Goal: Transaction & Acquisition: Purchase product/service

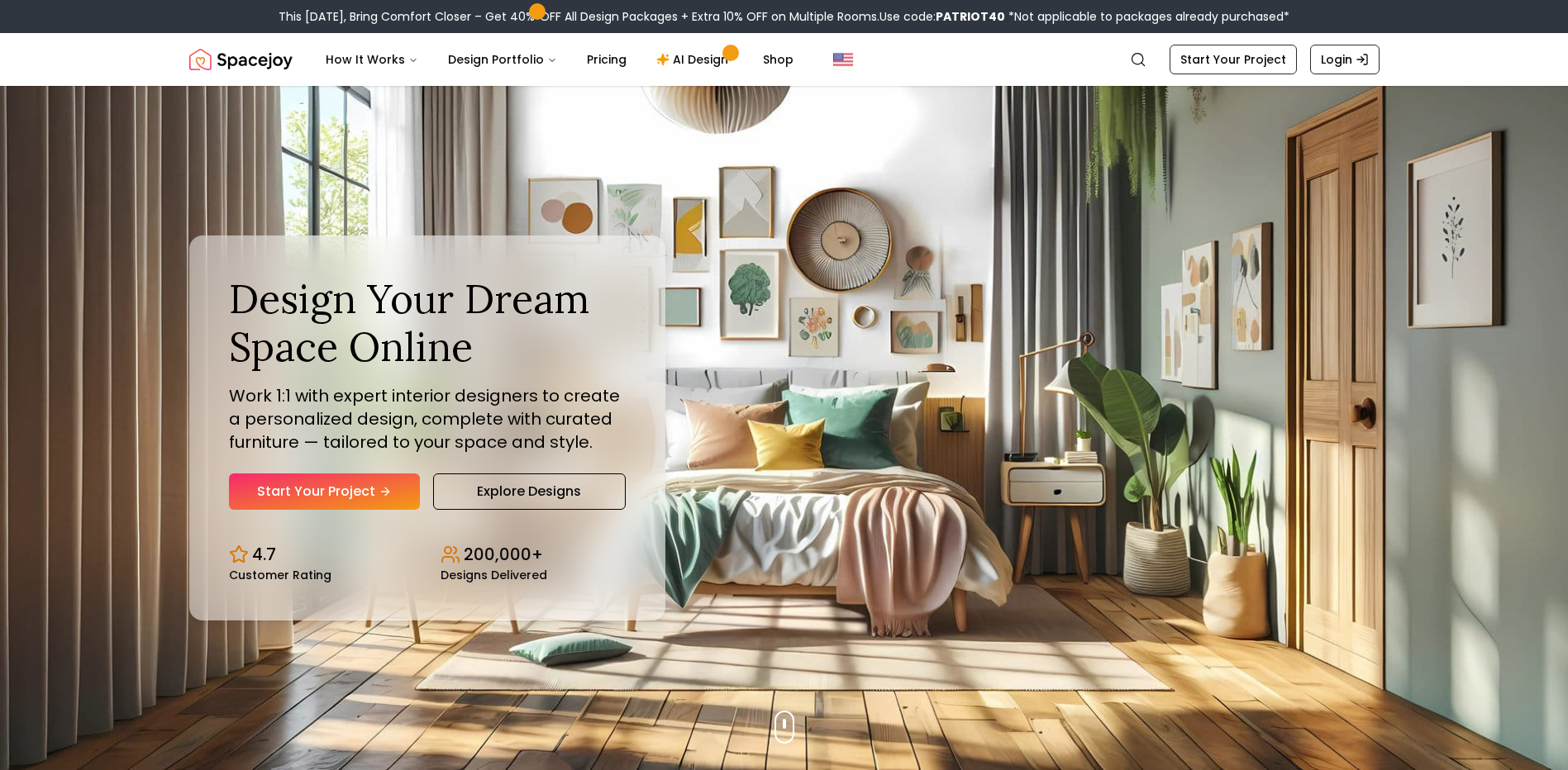
click at [360, 484] on link "Start Your Project" at bounding box center [325, 491] width 191 height 36
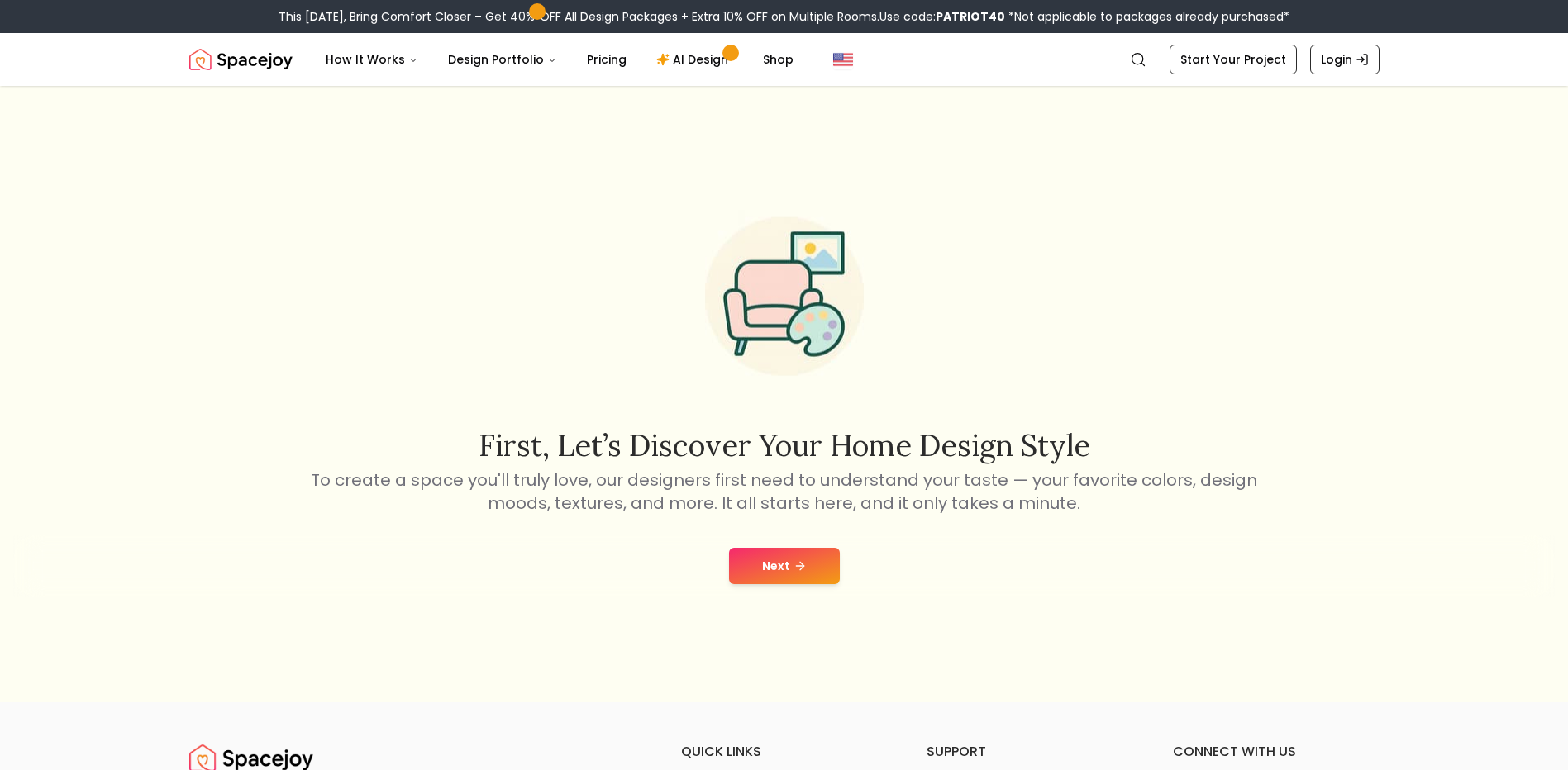
click at [779, 570] on button "Next" at bounding box center [784, 566] width 111 height 36
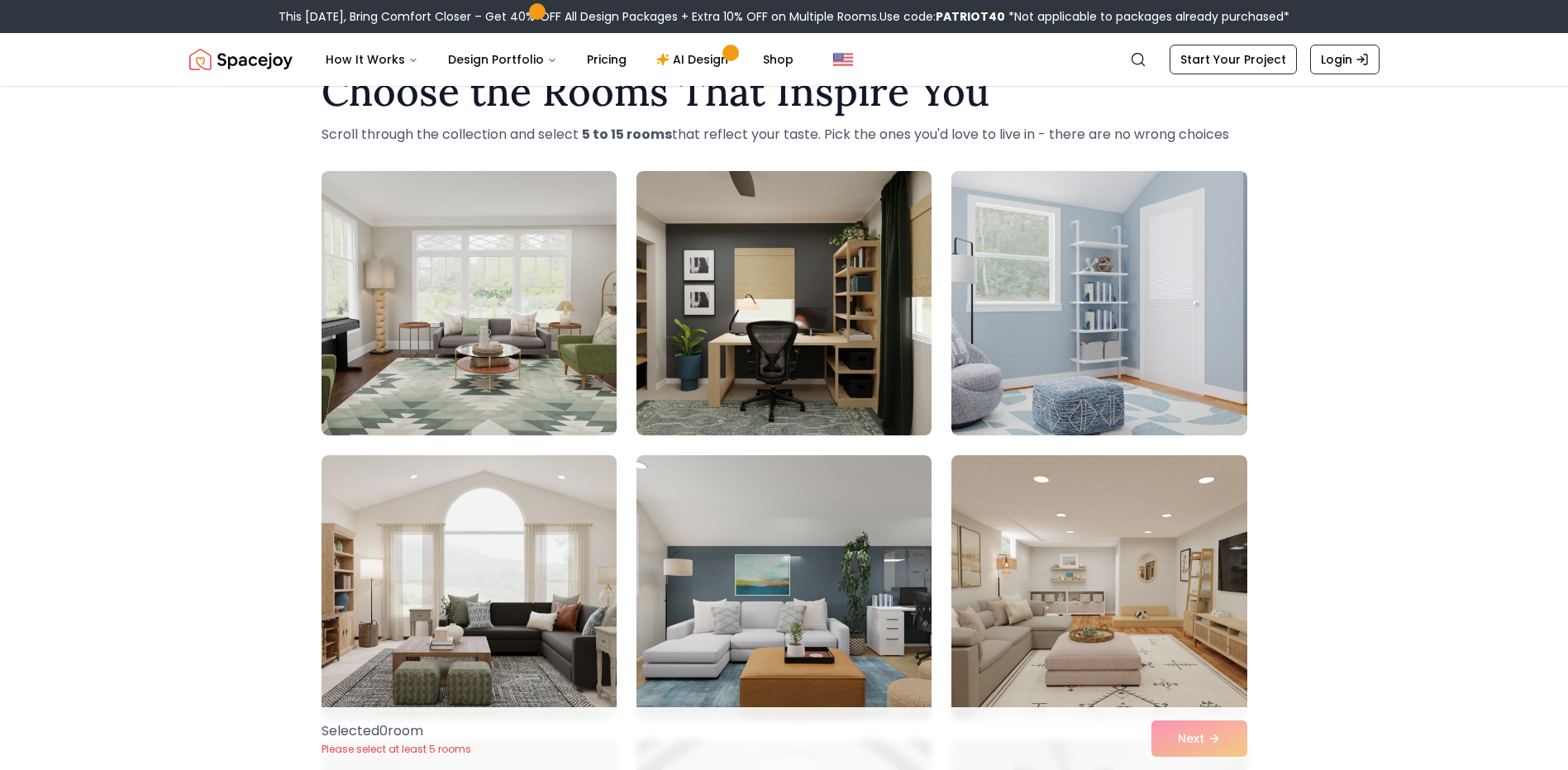
scroll to position [83, 0]
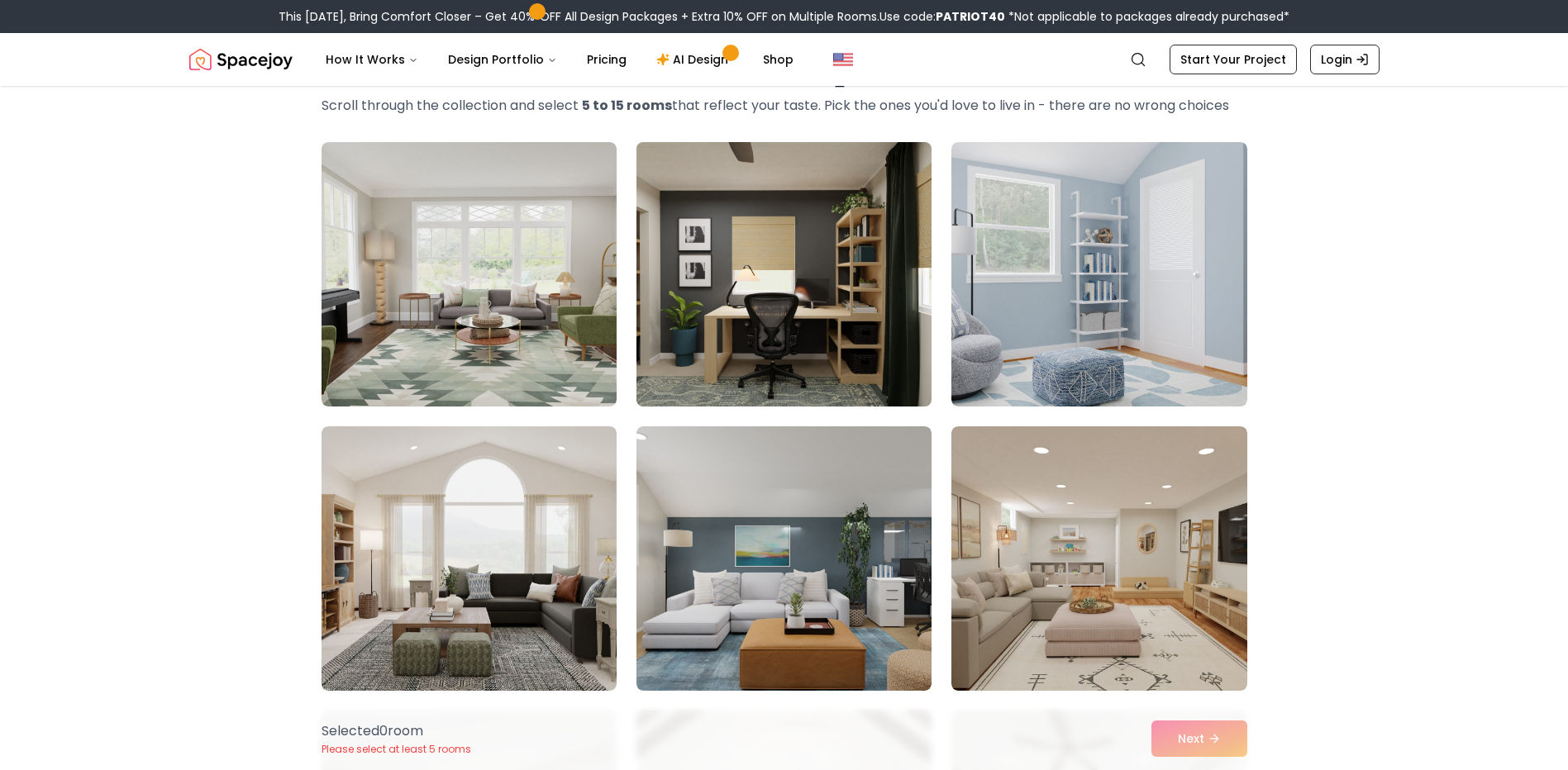
click at [780, 252] on img at bounding box center [784, 274] width 310 height 278
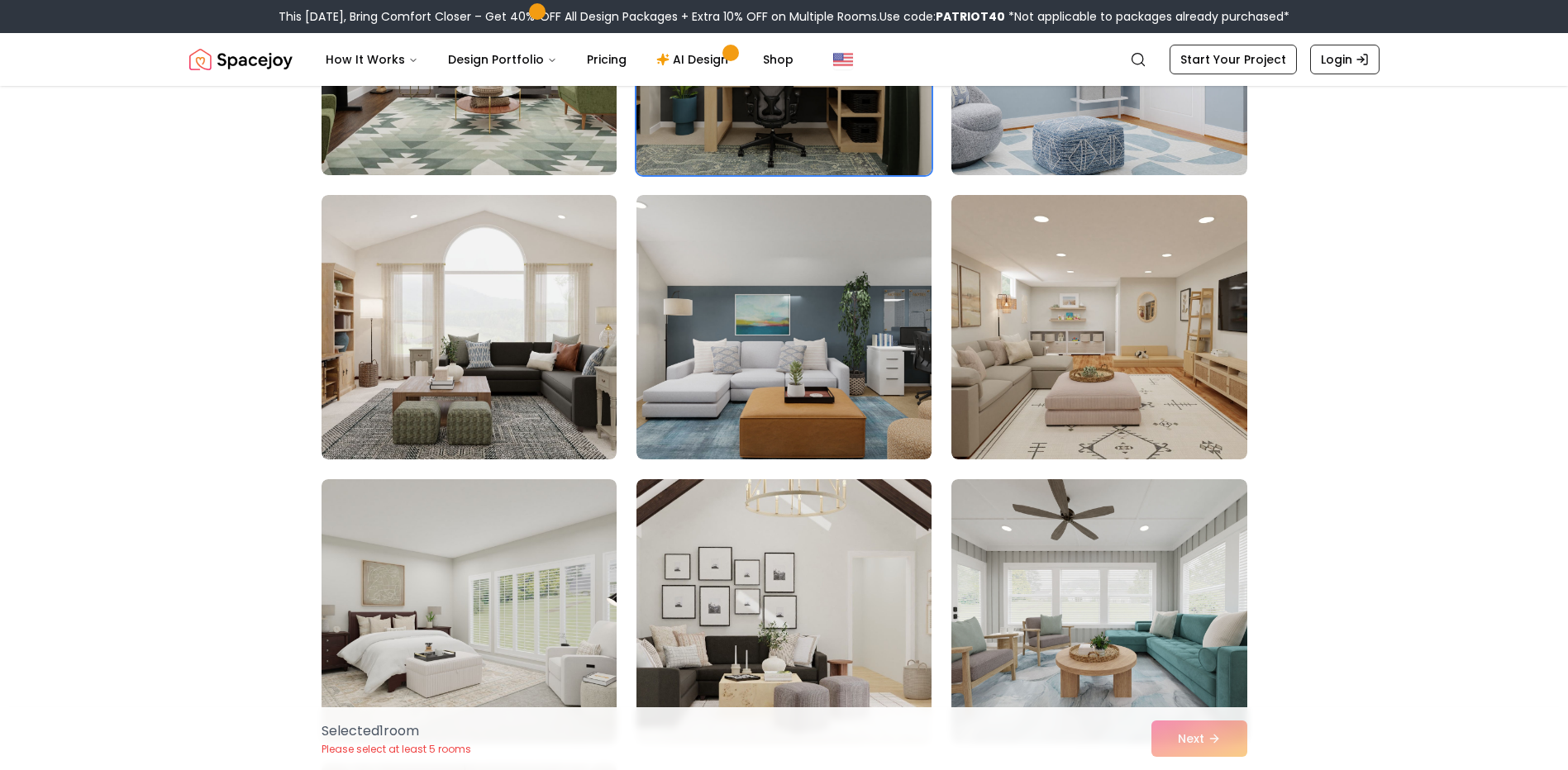
scroll to position [331, 0]
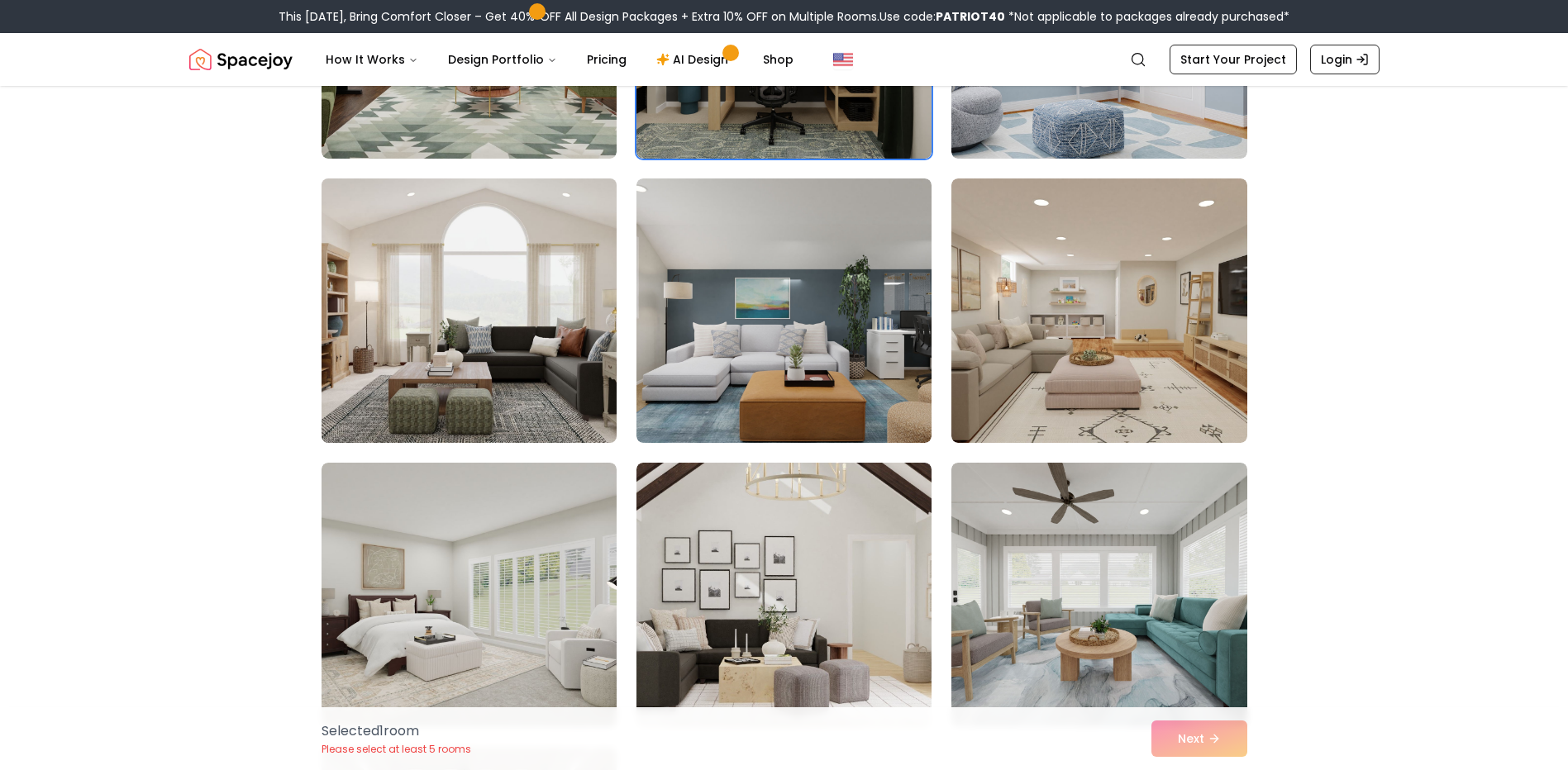
click at [524, 296] on img at bounding box center [469, 311] width 310 height 278
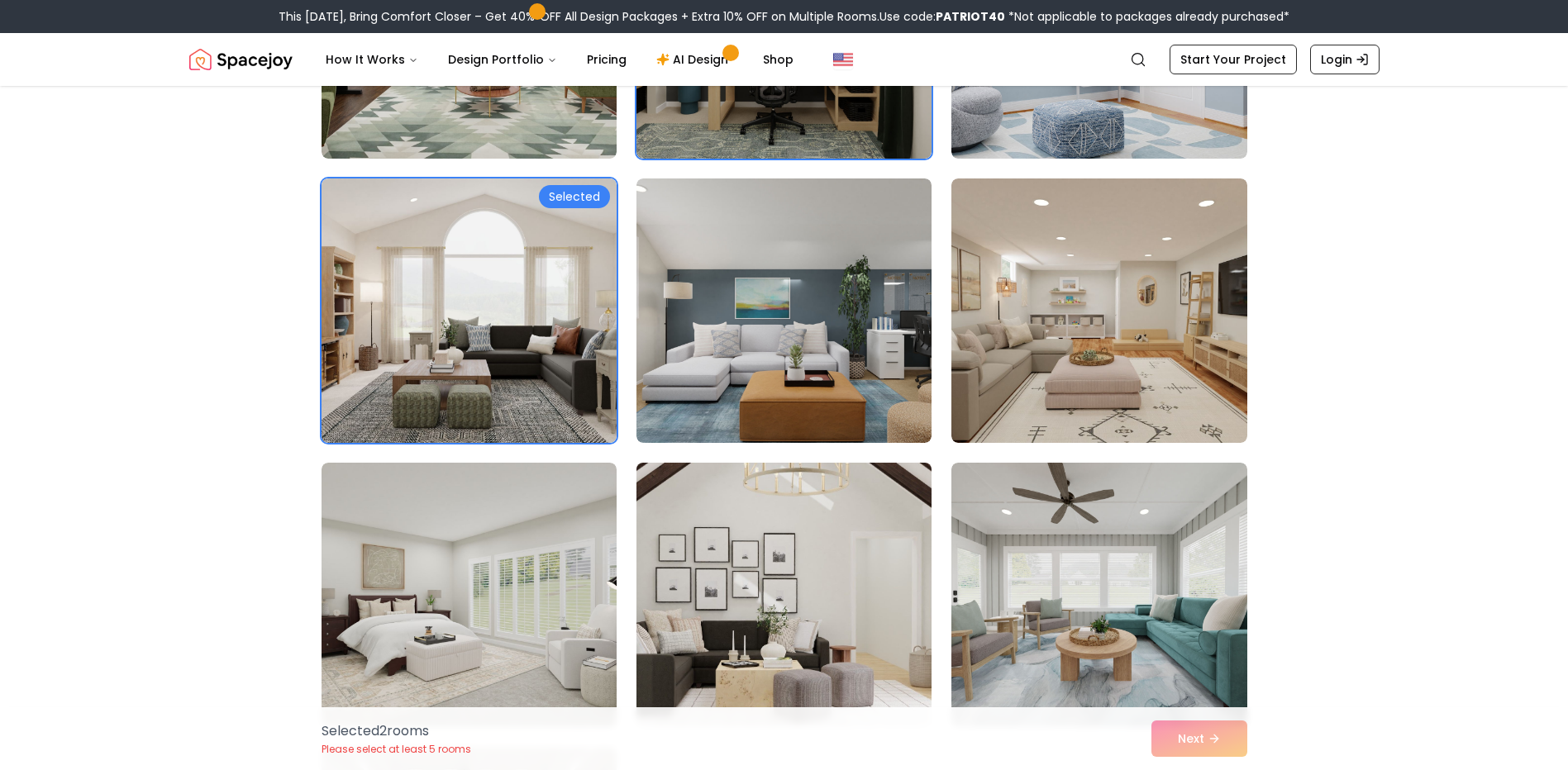
click at [809, 545] on img at bounding box center [784, 595] width 310 height 278
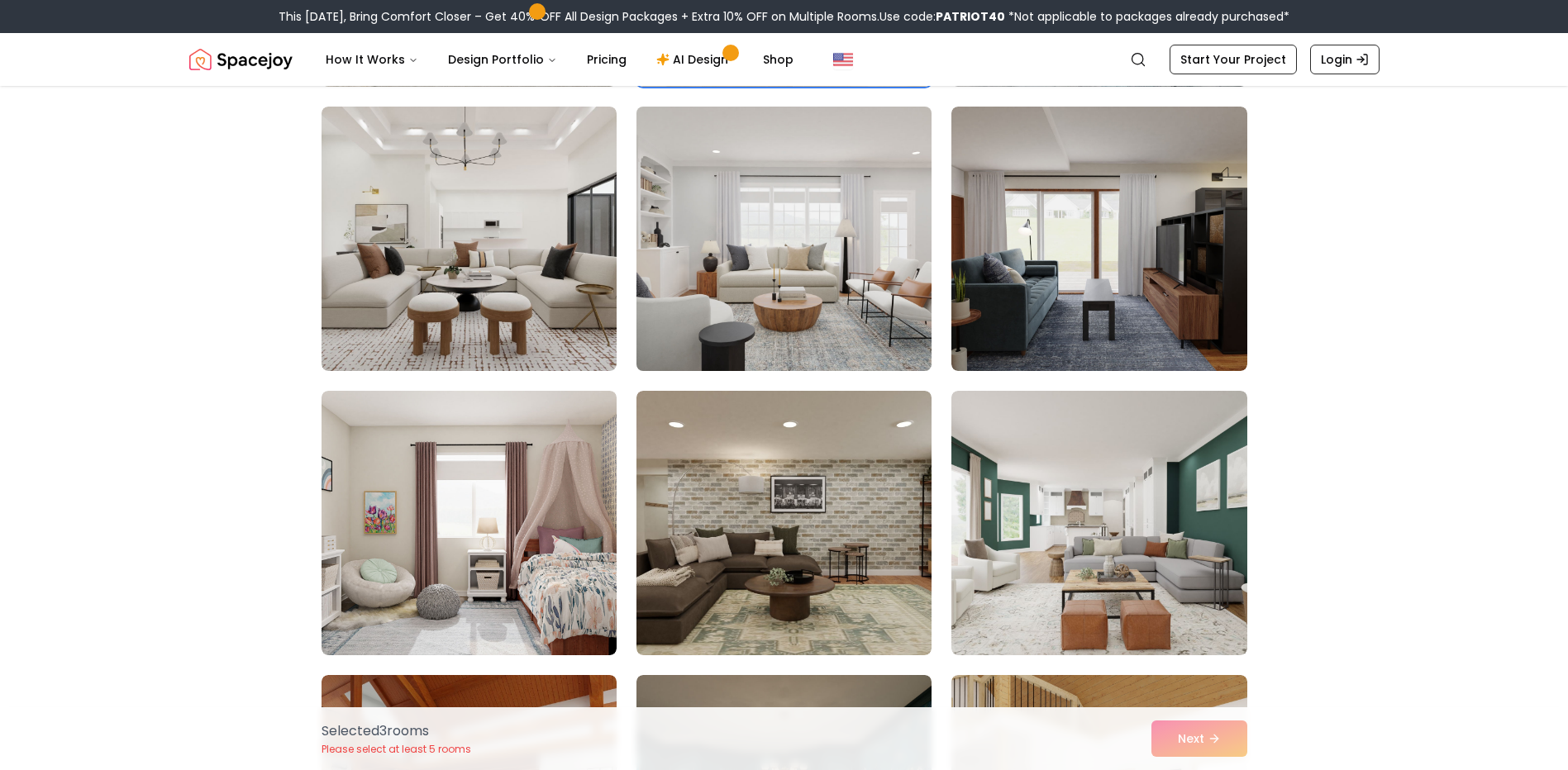
scroll to position [992, 0]
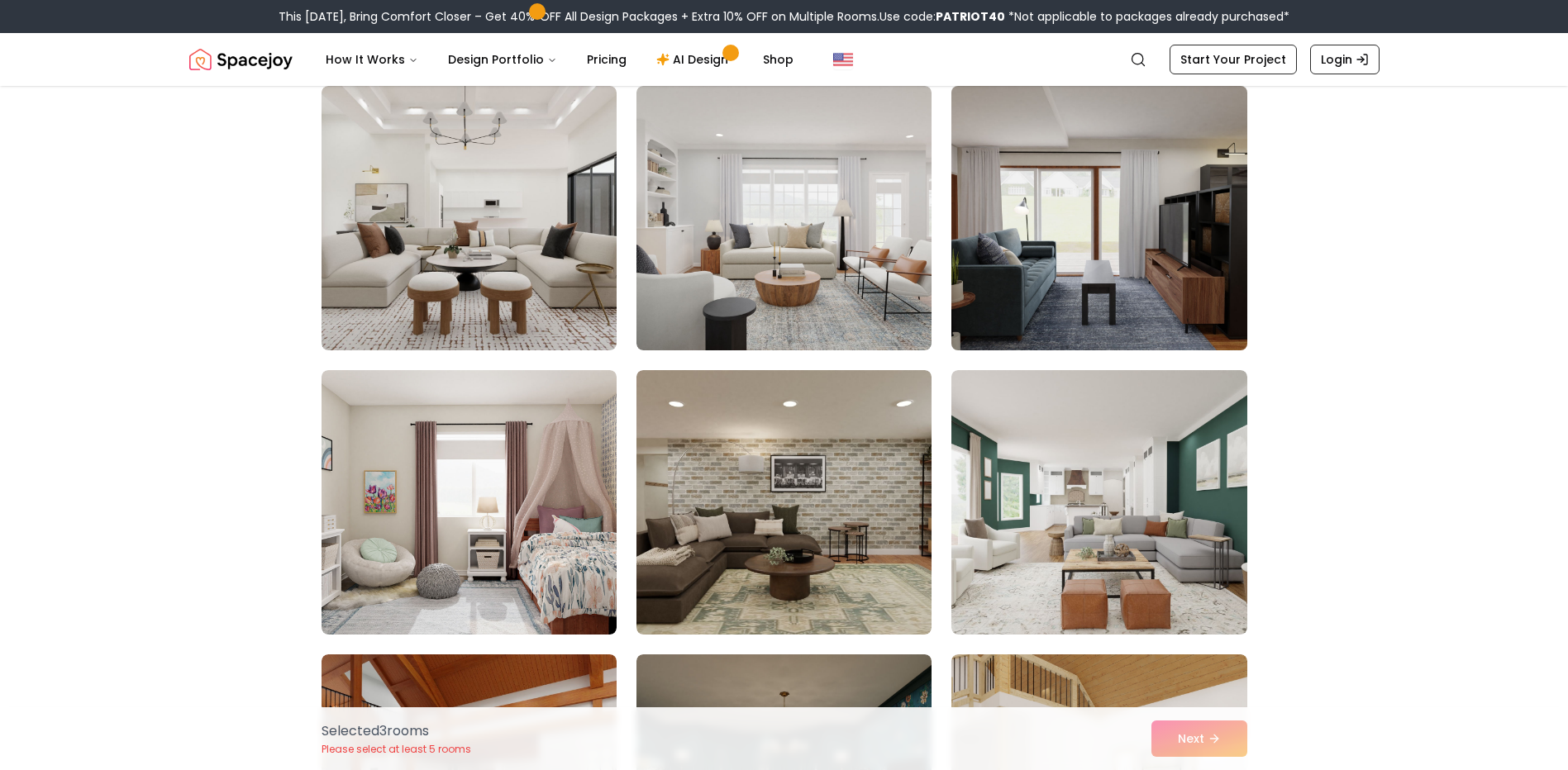
click at [1114, 294] on img at bounding box center [1099, 218] width 310 height 278
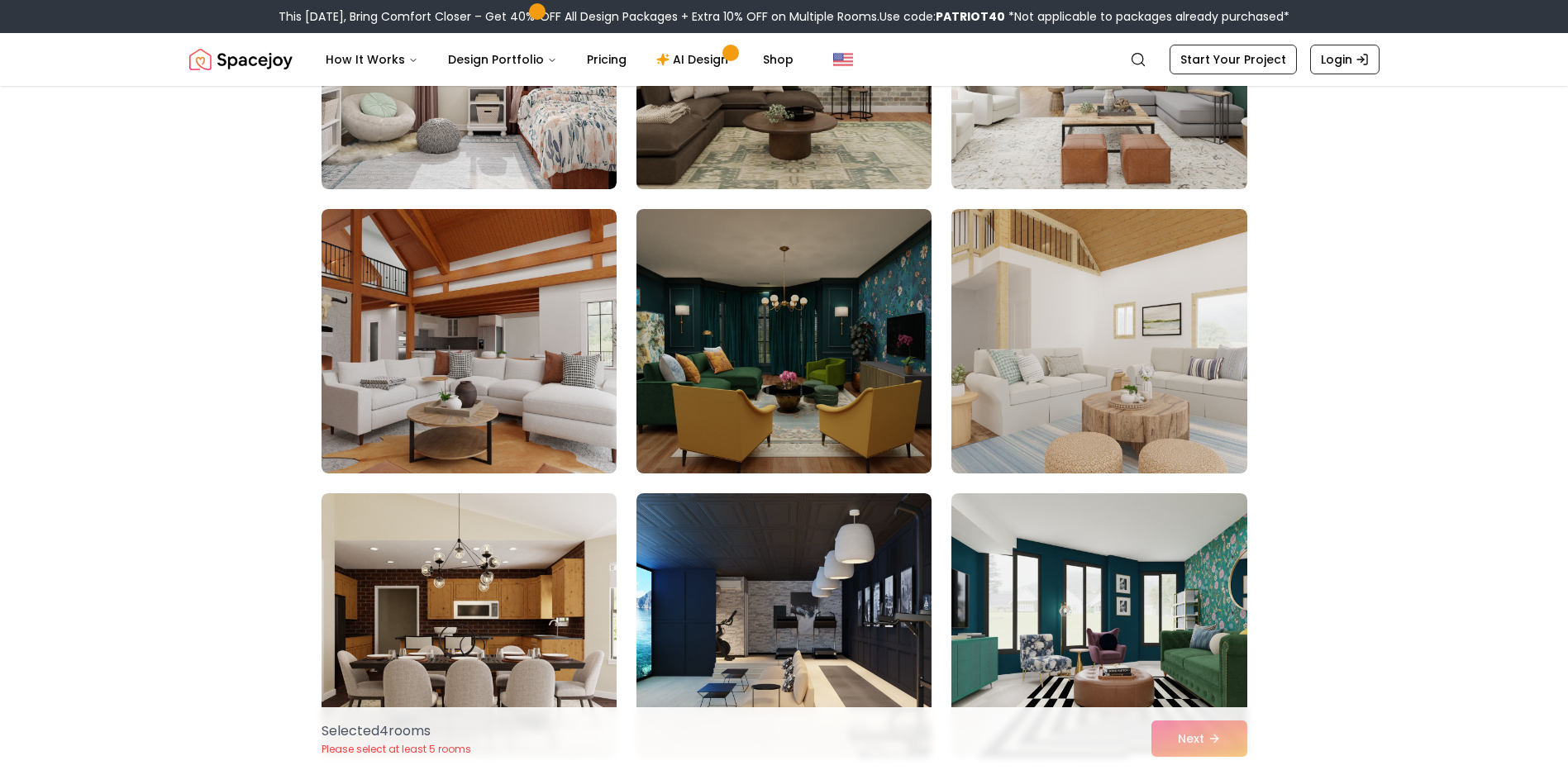
scroll to position [1487, 0]
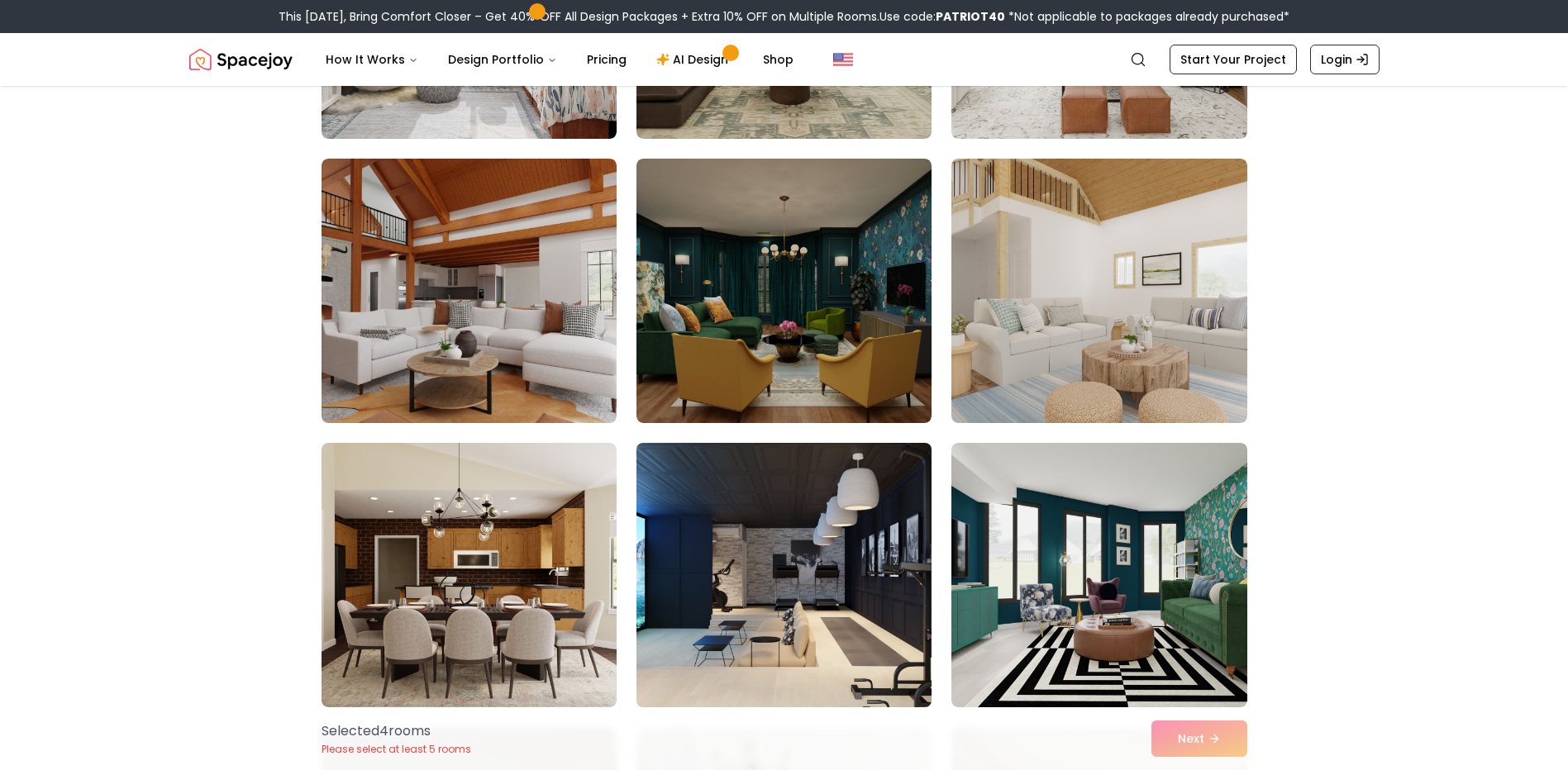
click at [761, 528] on img at bounding box center [784, 575] width 310 height 278
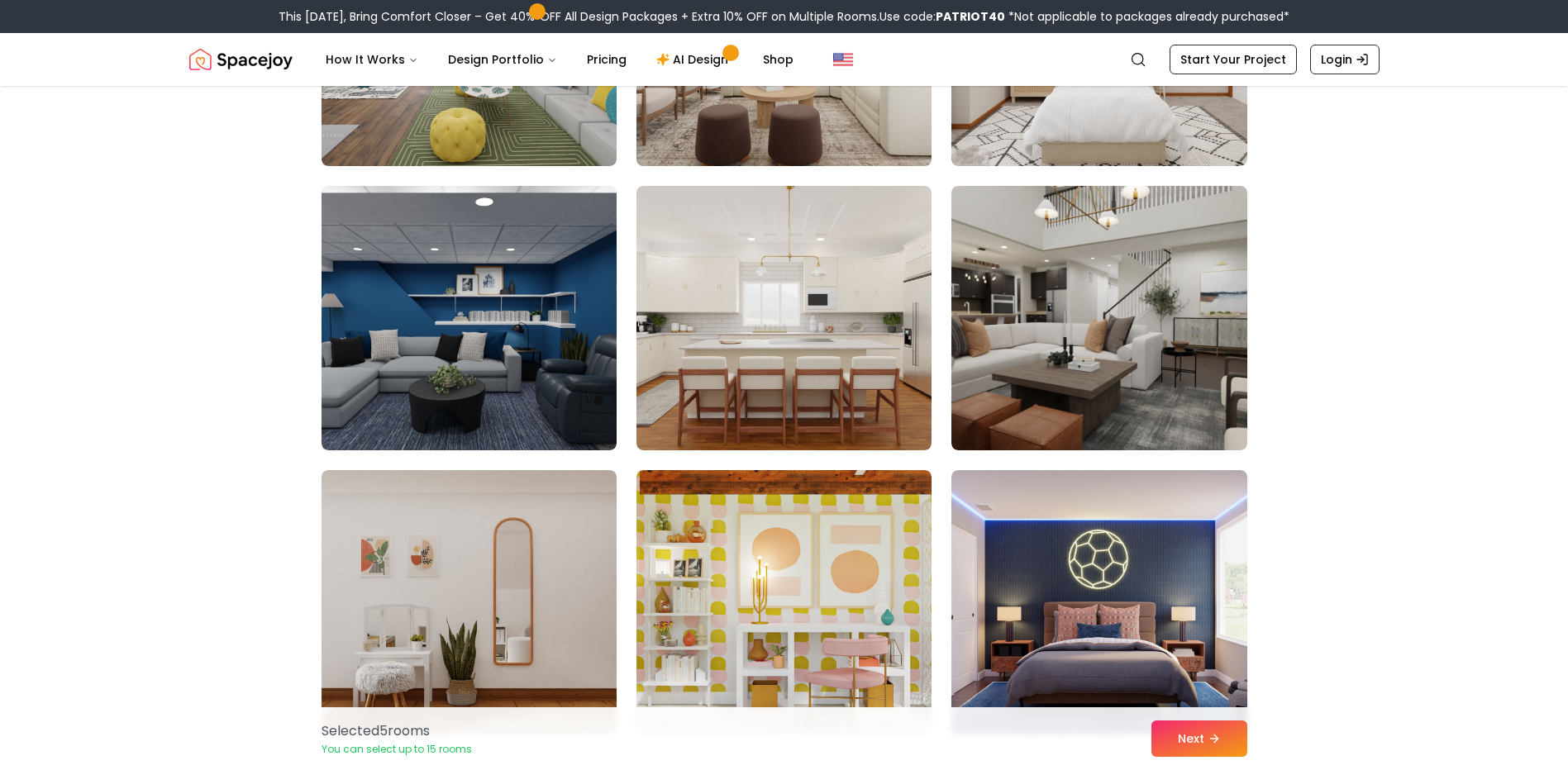
scroll to position [2314, 0]
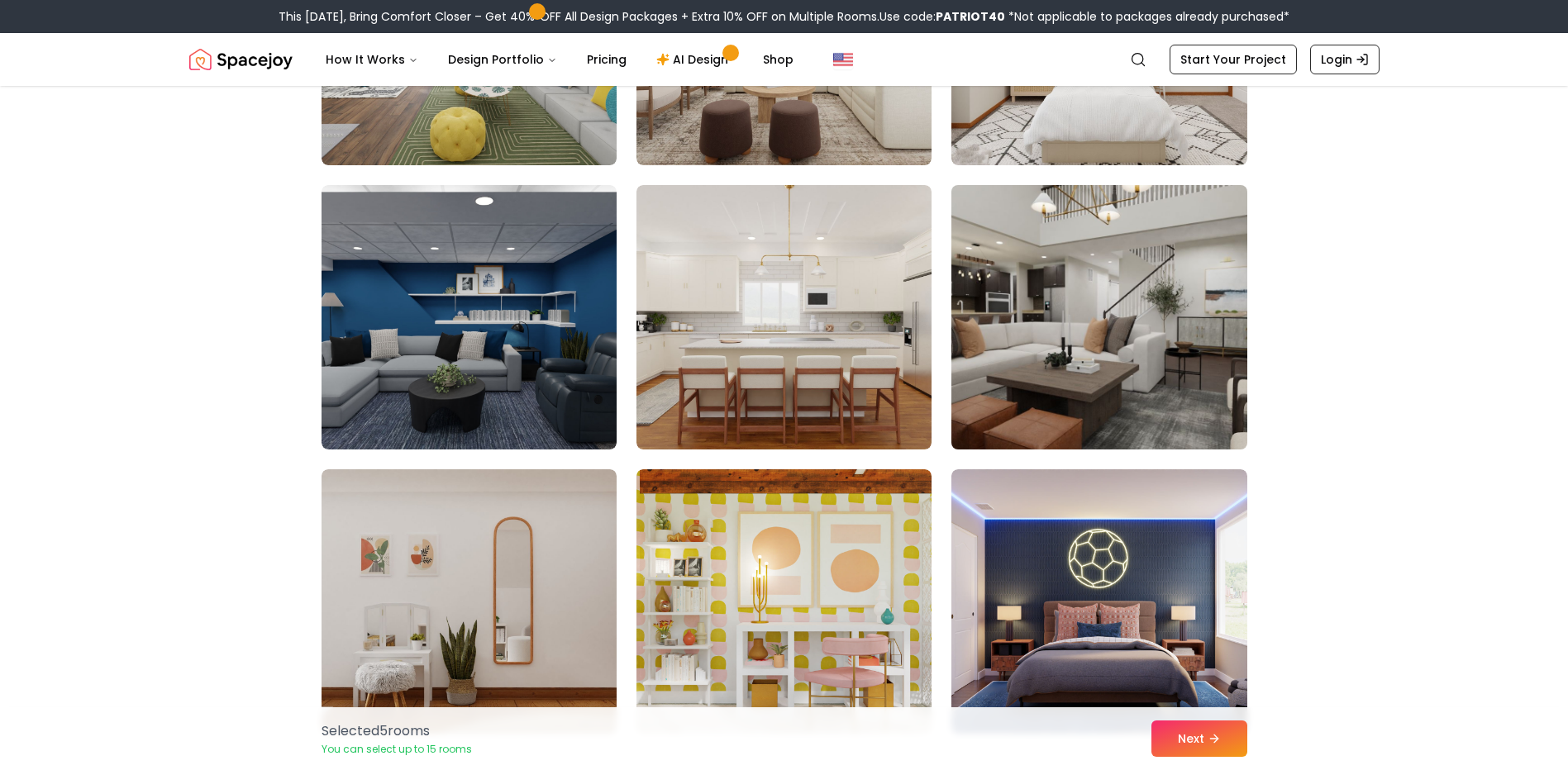
click at [1020, 368] on img at bounding box center [1099, 317] width 310 height 278
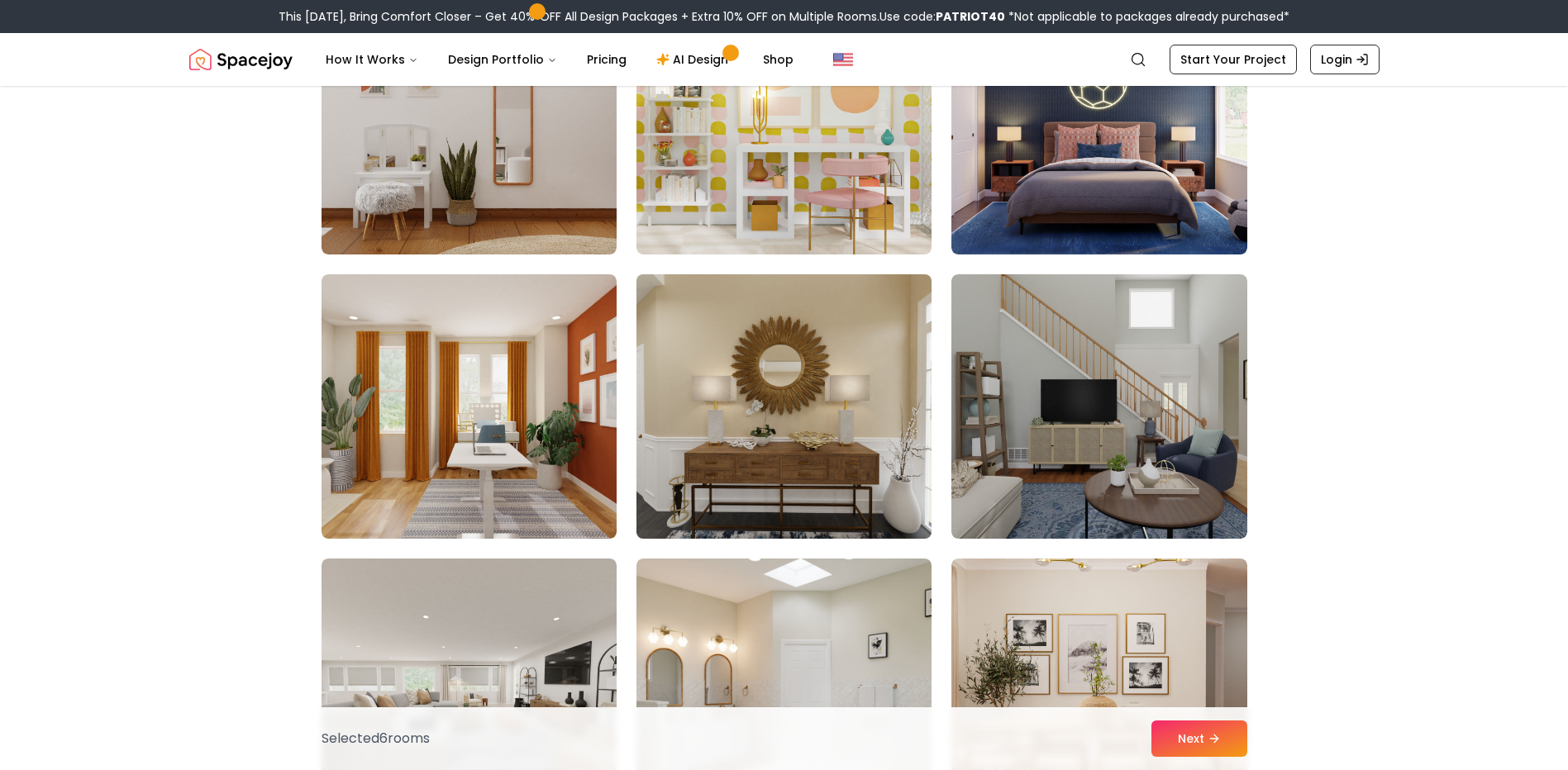
scroll to position [2809, 0]
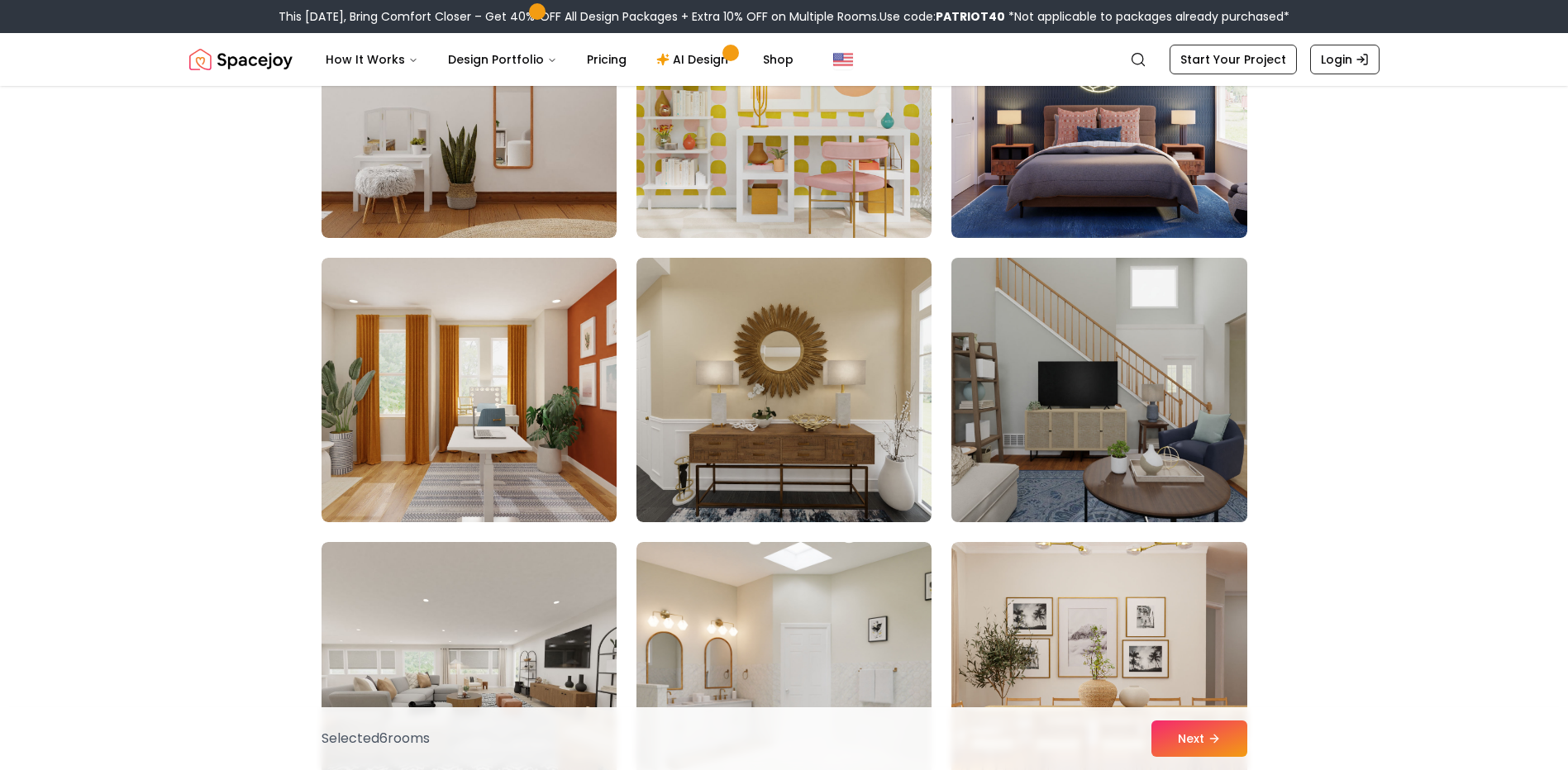
click at [1031, 347] on img at bounding box center [1099, 390] width 310 height 278
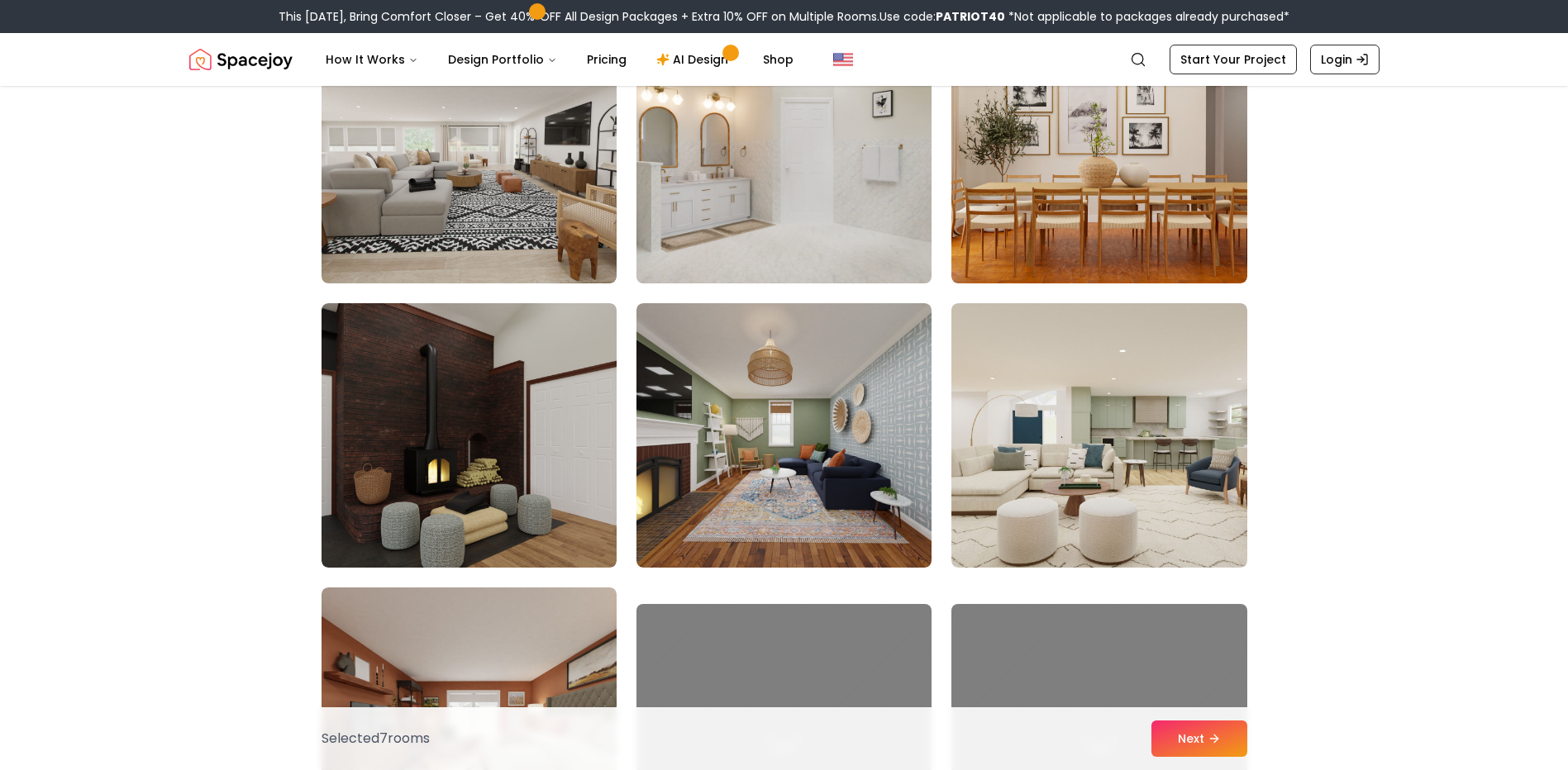
scroll to position [3387, 0]
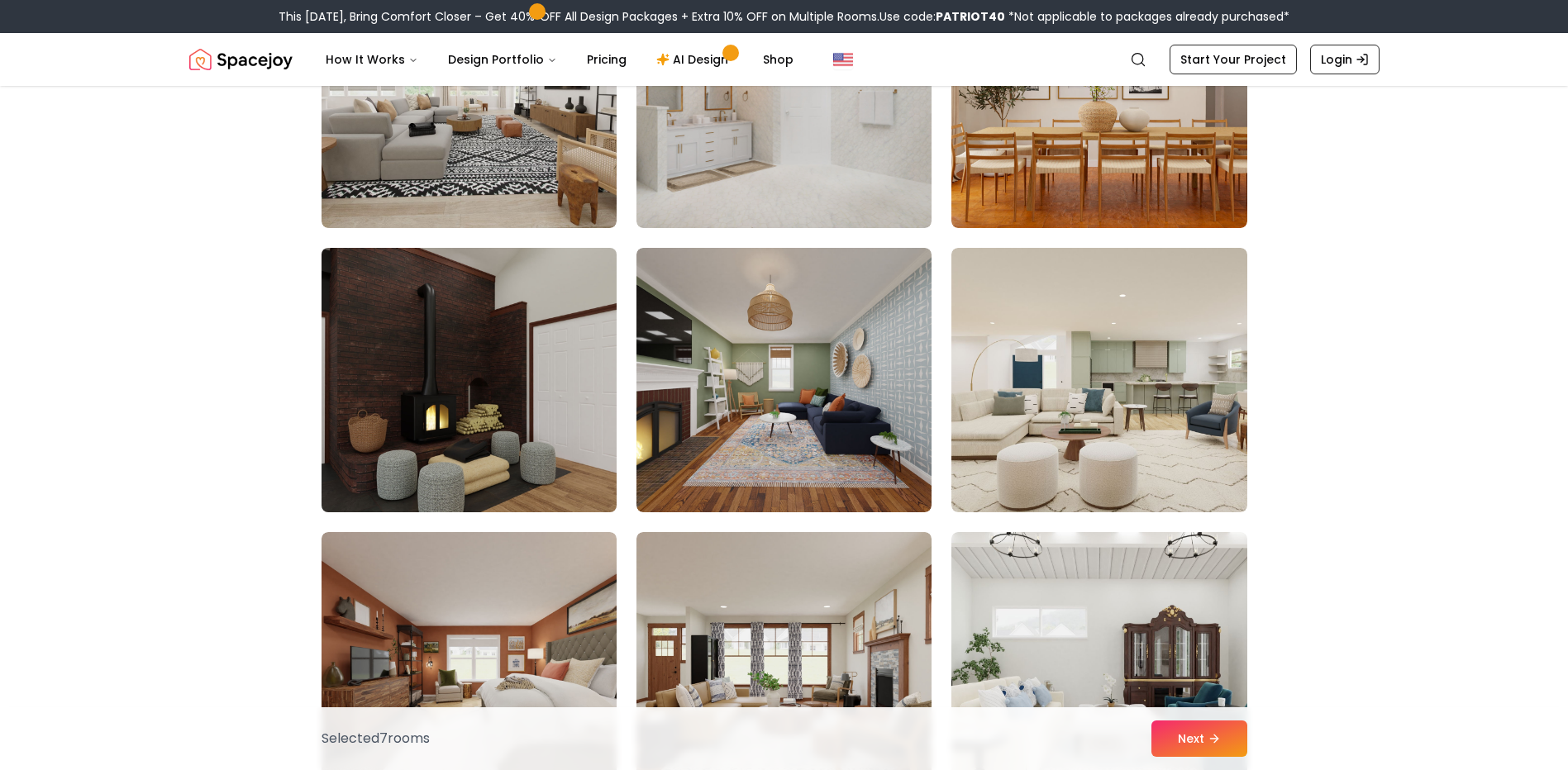
click at [510, 359] on img at bounding box center [469, 380] width 310 height 278
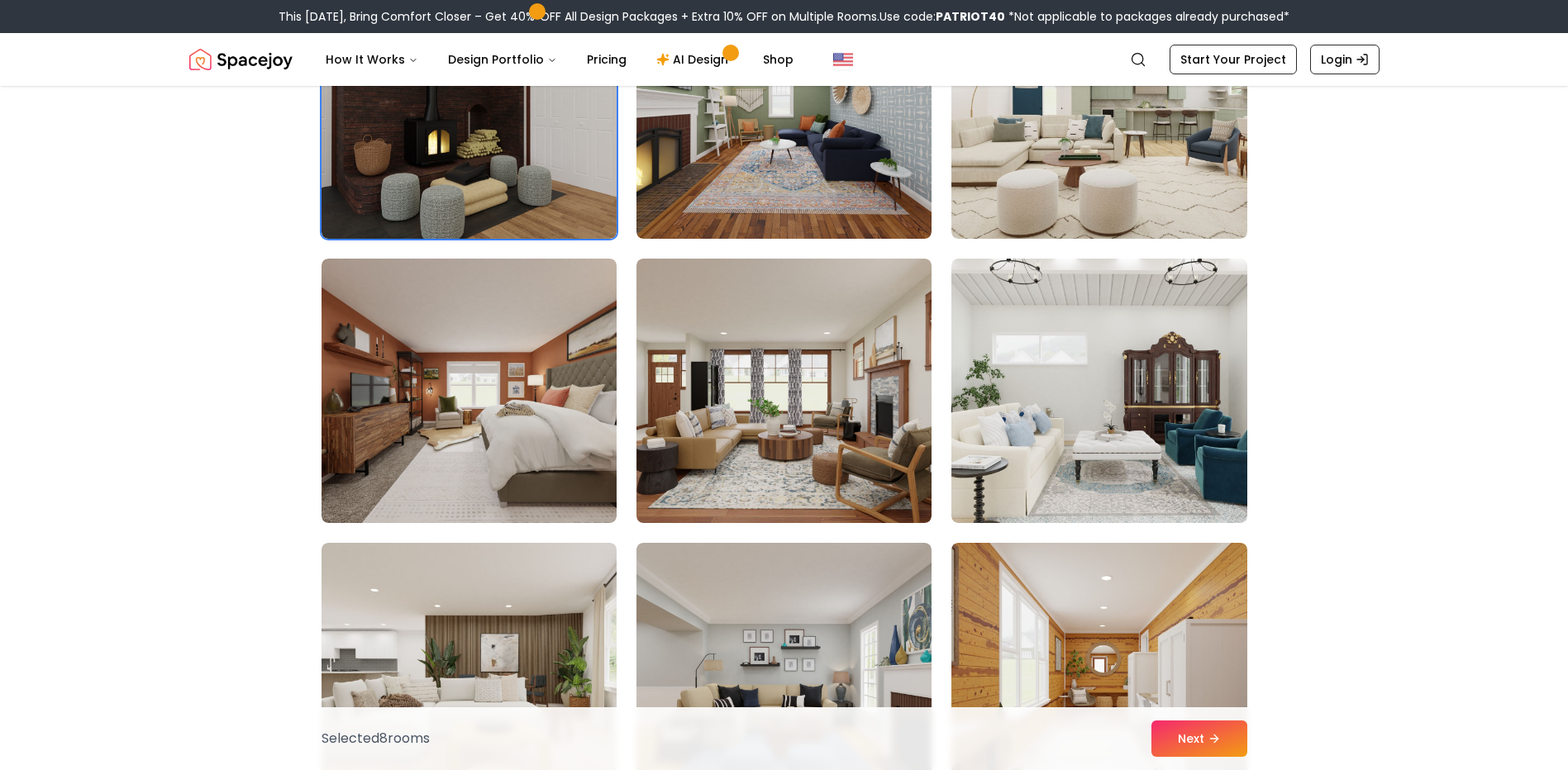
scroll to position [3717, 0]
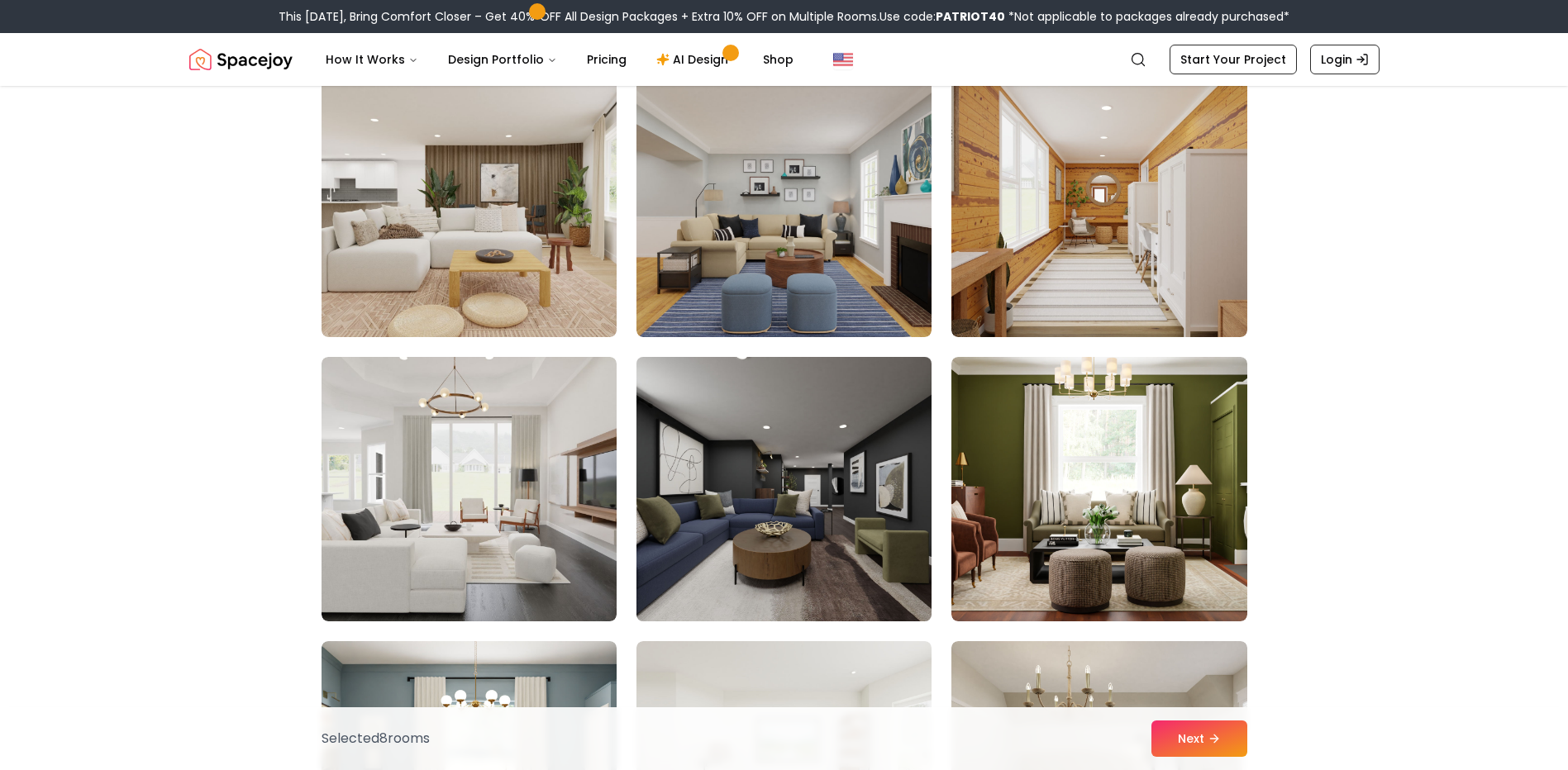
click at [864, 437] on img at bounding box center [784, 490] width 310 height 278
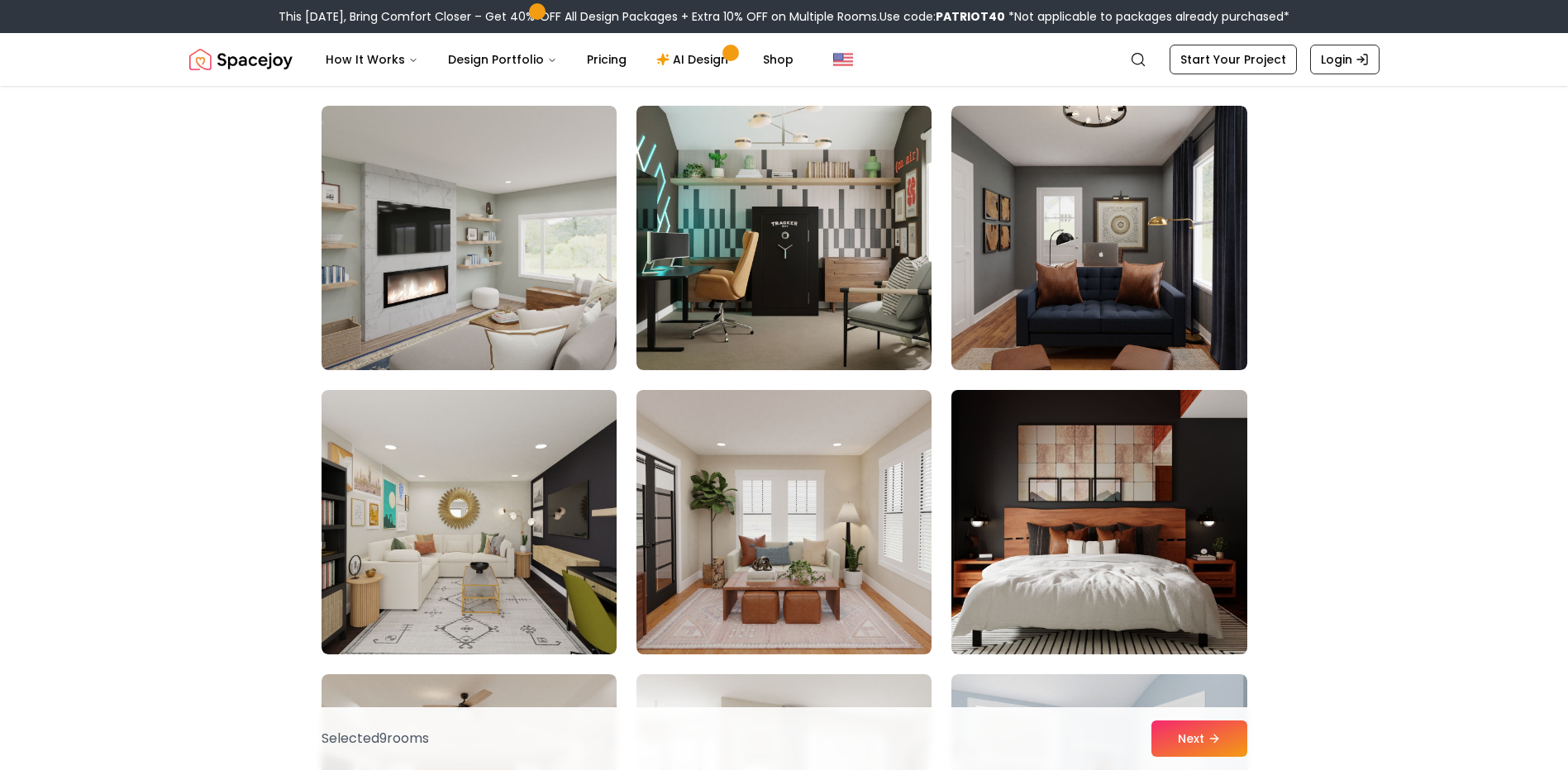
scroll to position [6527, 0]
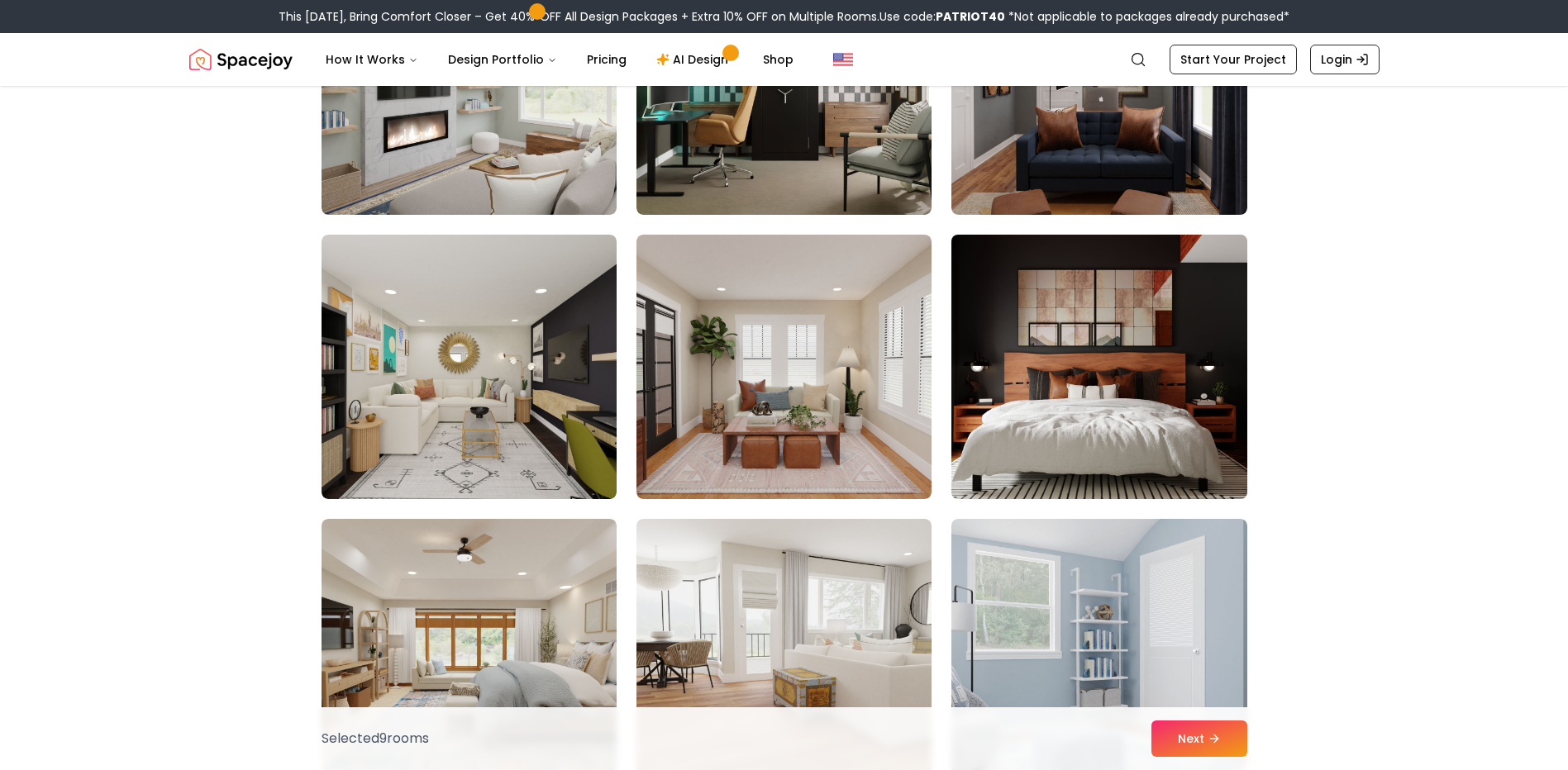
click at [1144, 400] on img at bounding box center [1099, 367] width 310 height 278
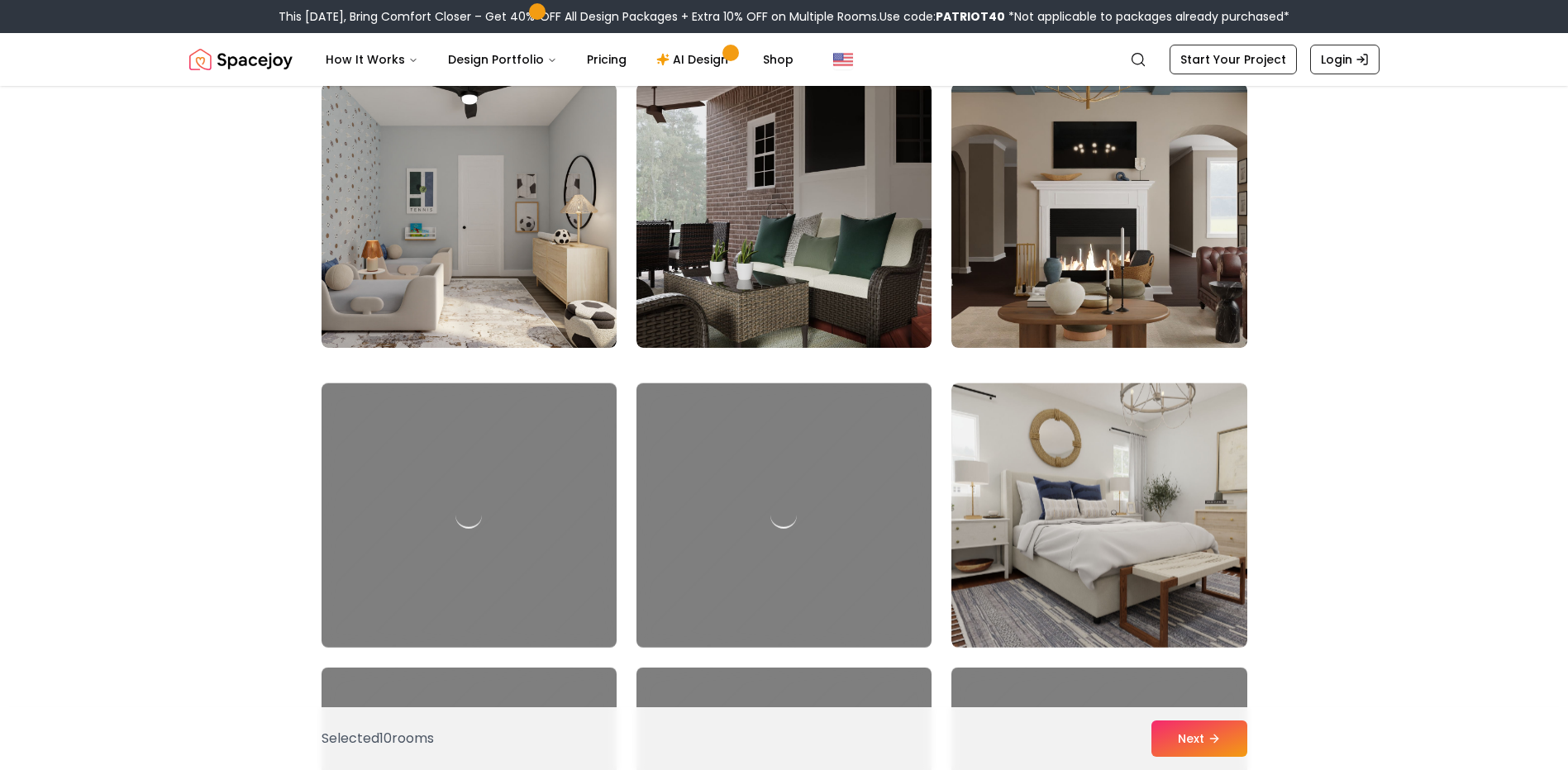
scroll to position [8427, 0]
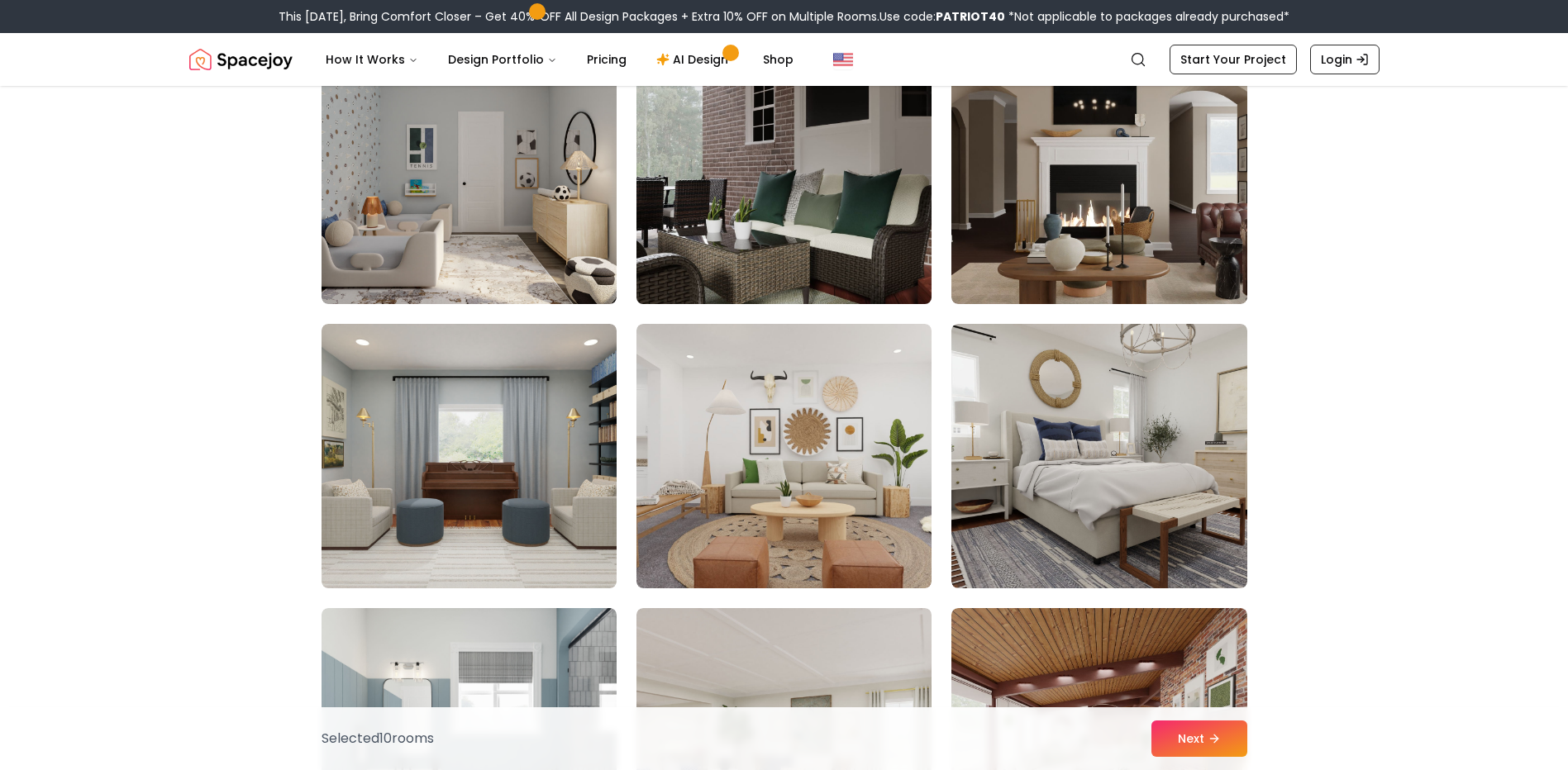
click at [804, 220] on img at bounding box center [784, 172] width 310 height 278
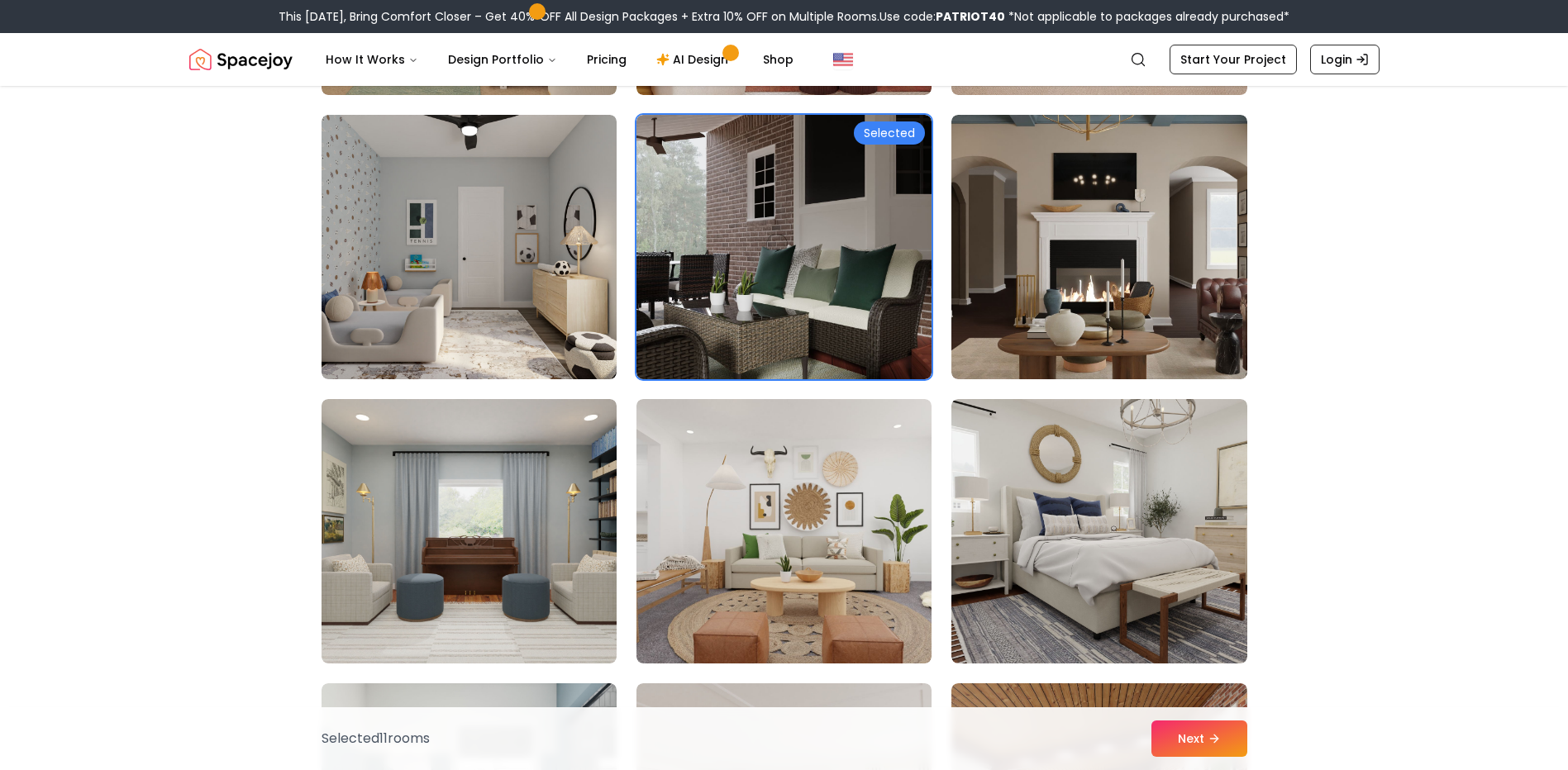
scroll to position [8262, 0]
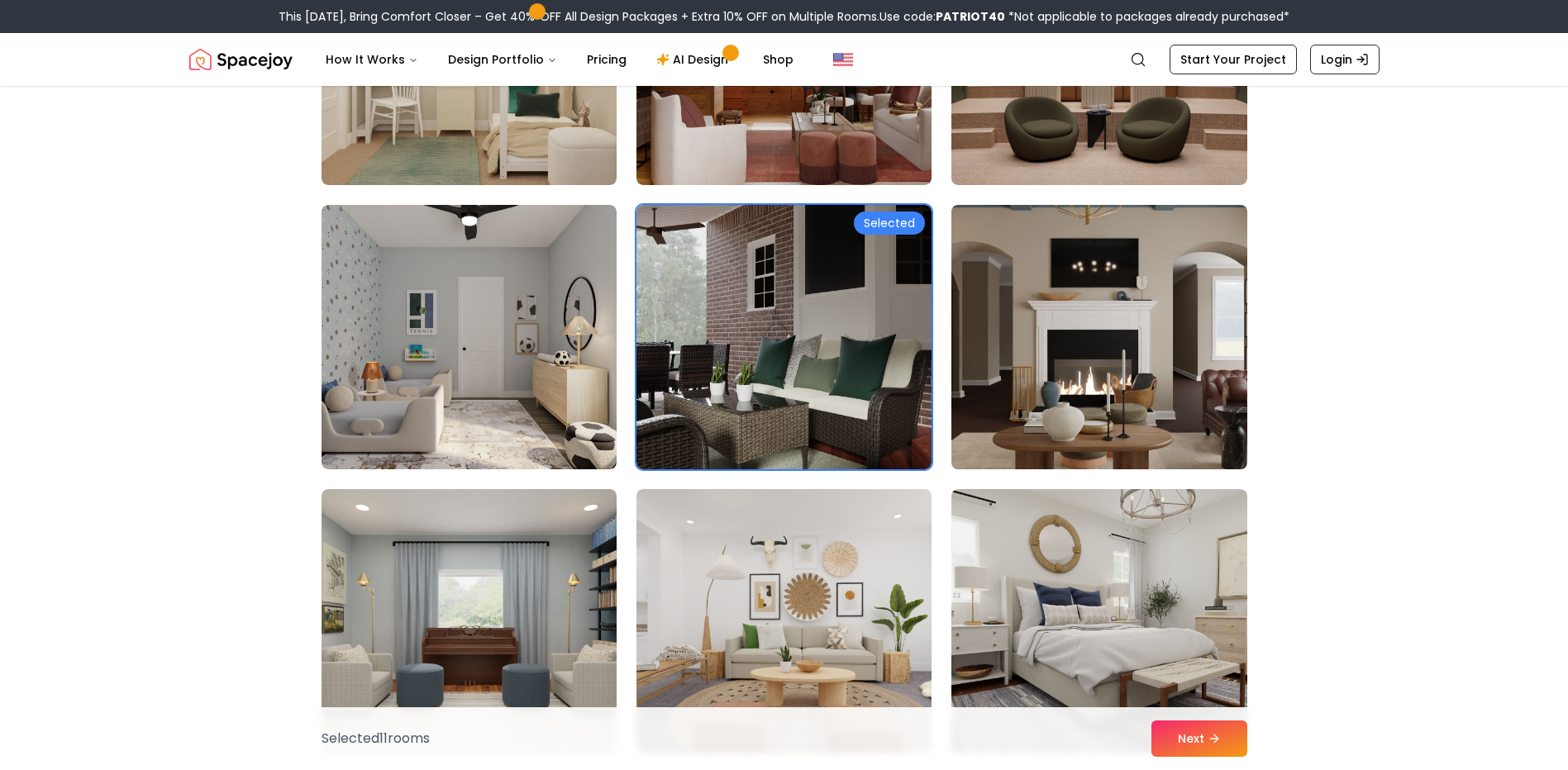
click at [1010, 347] on img at bounding box center [1099, 337] width 310 height 278
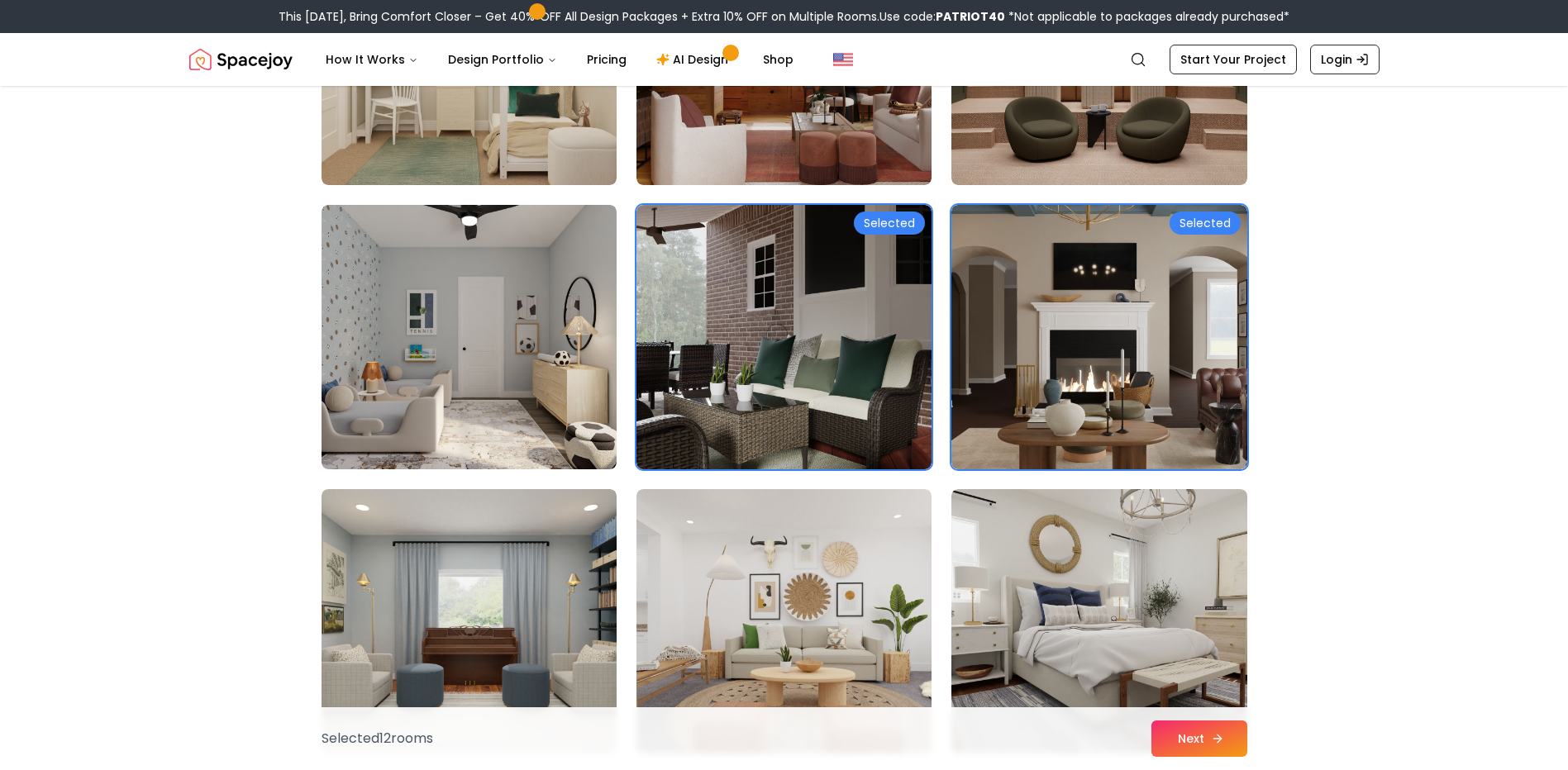
click at [1221, 742] on icon at bounding box center [1217, 738] width 14 height 14
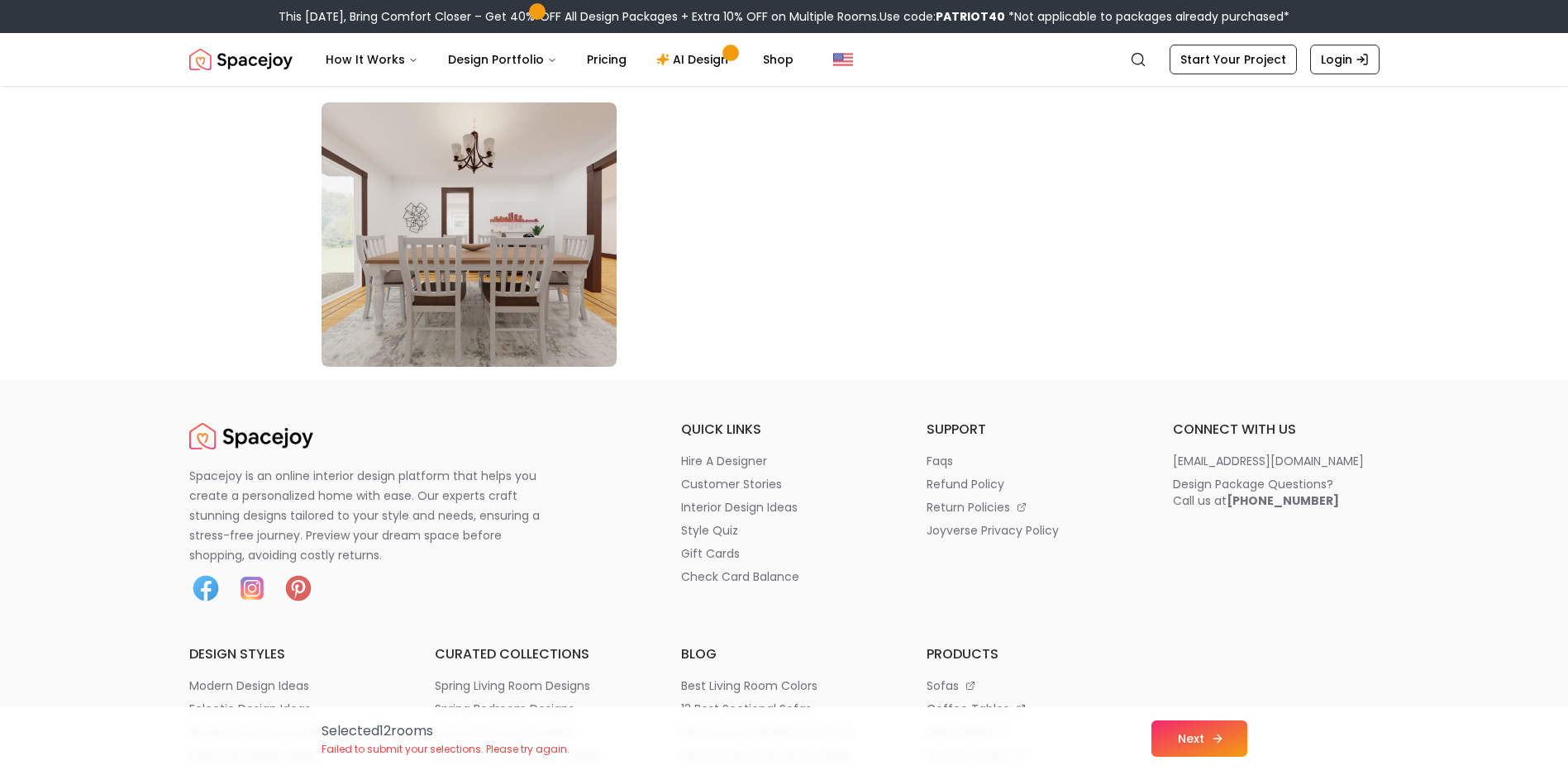
click at [1215, 741] on icon at bounding box center [1217, 738] width 14 height 14
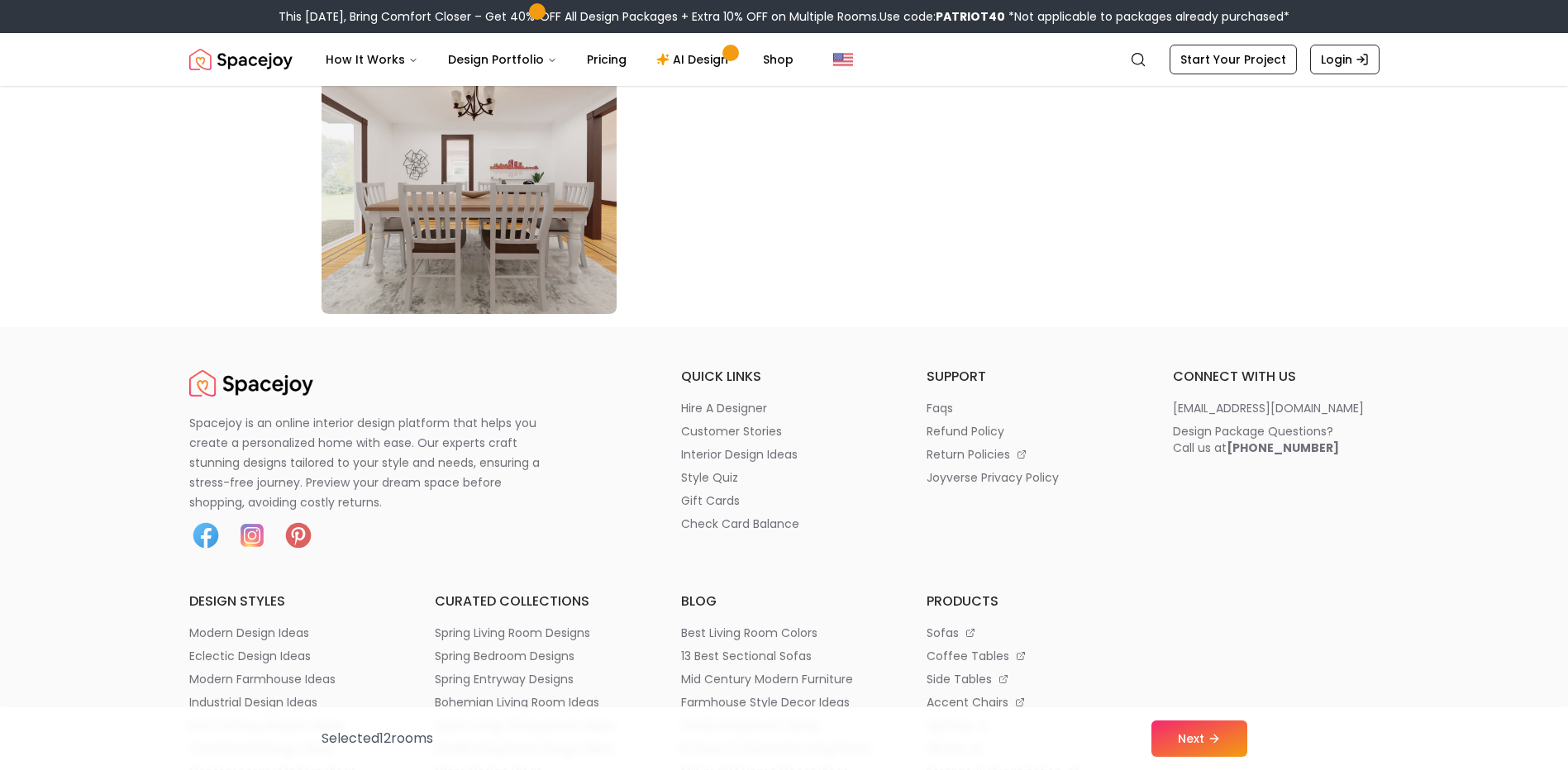
scroll to position [9501, 0]
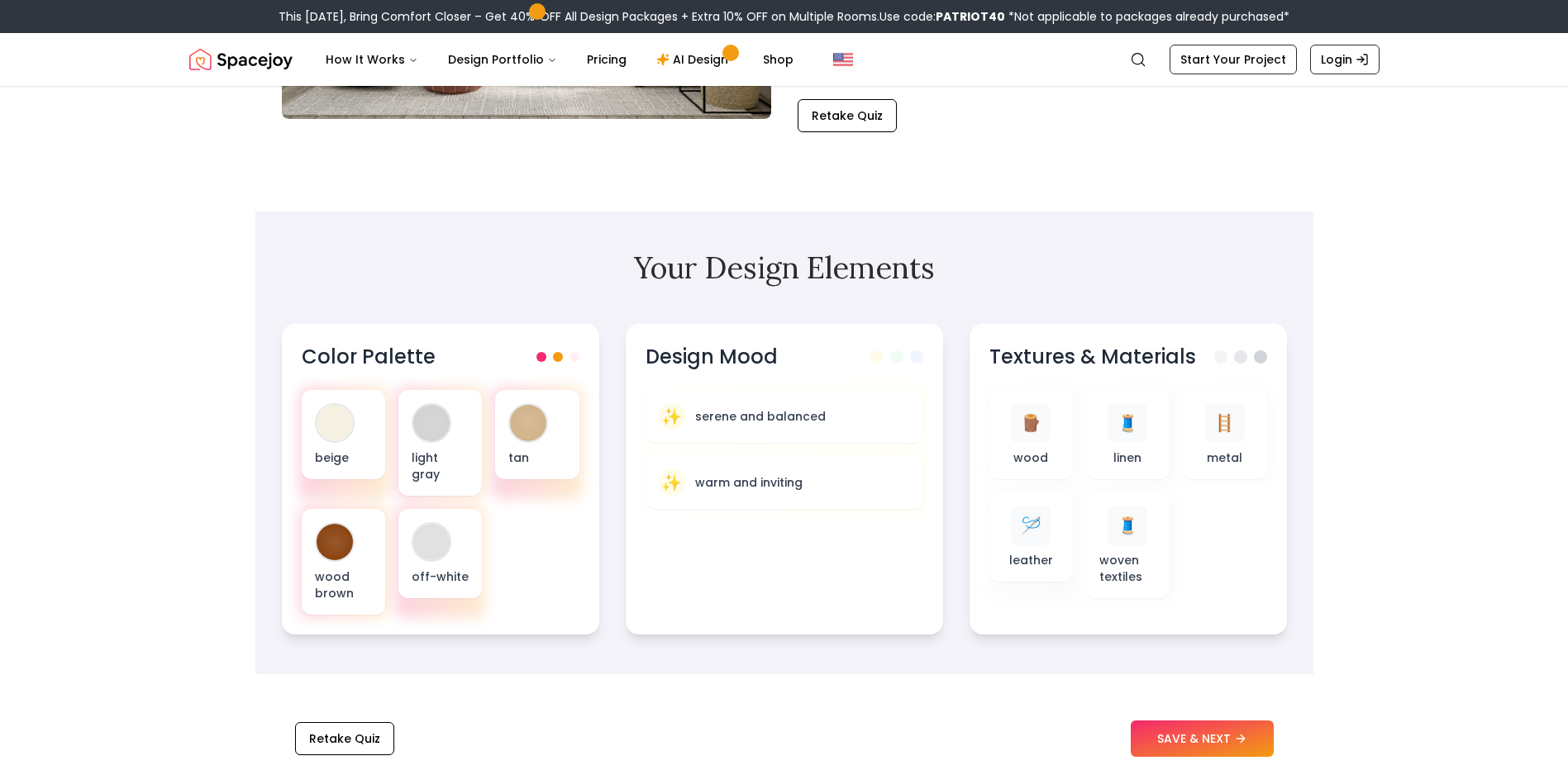
scroll to position [331, 0]
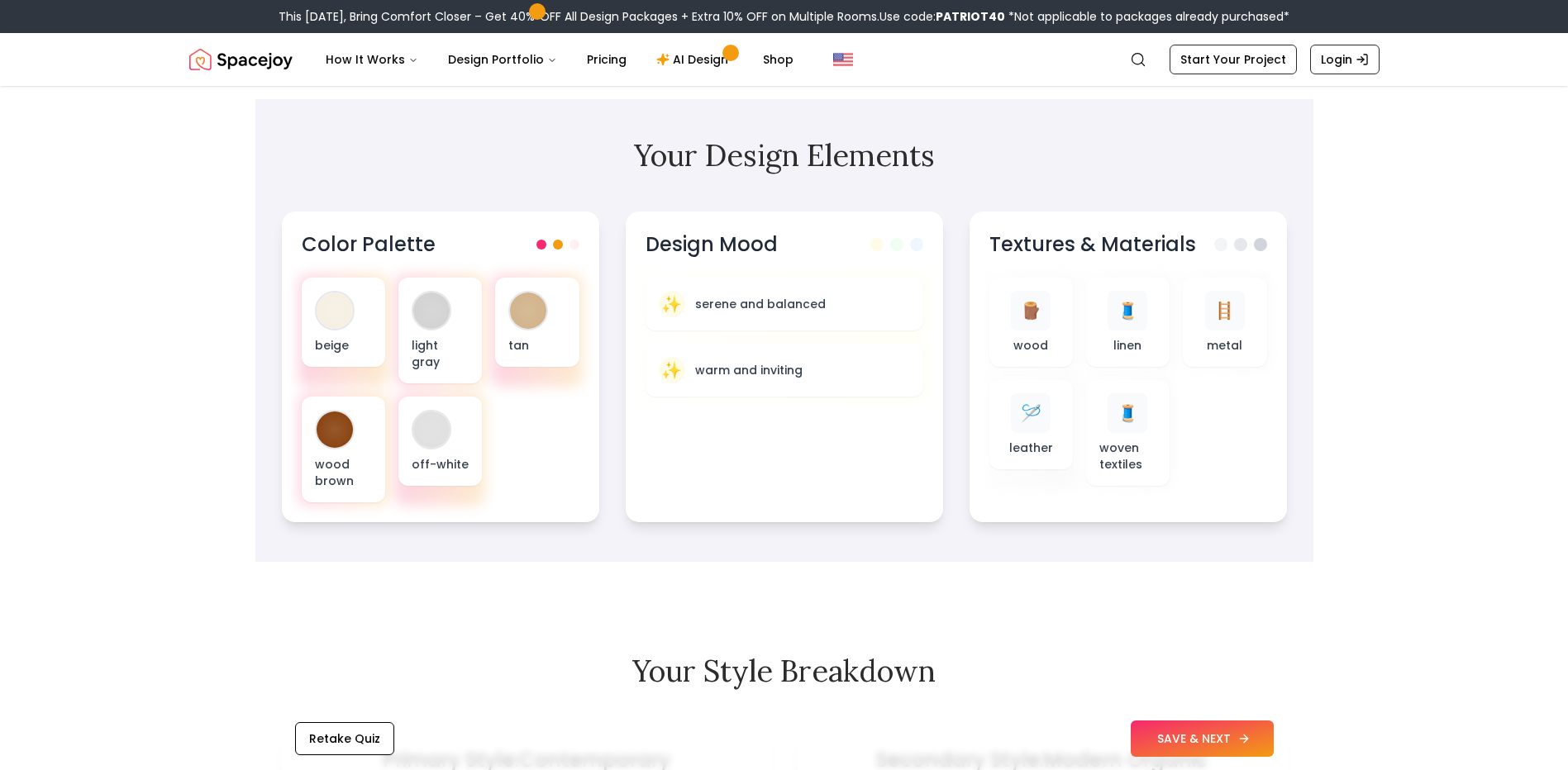
click at [1216, 732] on button "SAVE & NEXT" at bounding box center [1203, 738] width 143 height 36
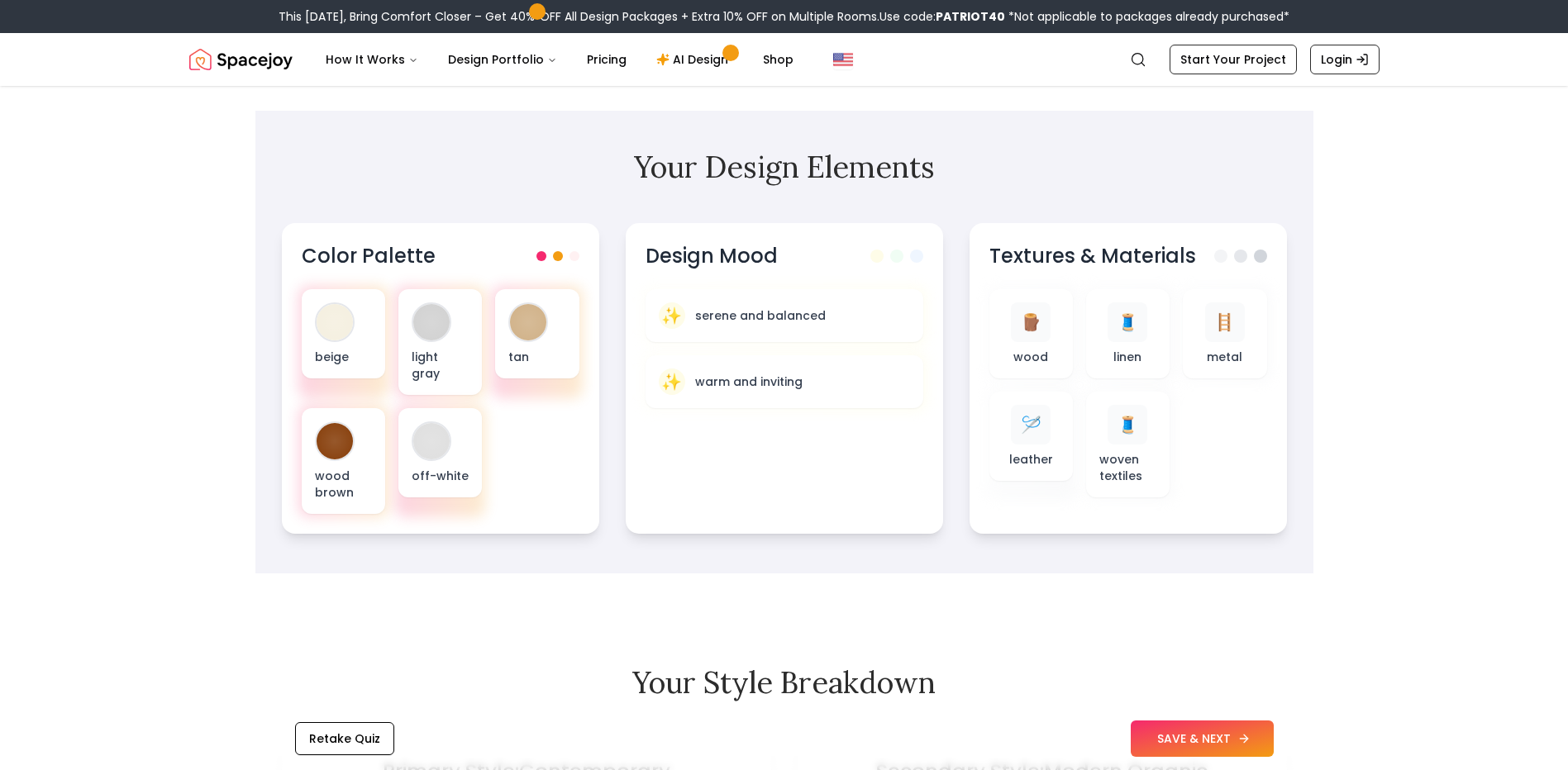
scroll to position [496, 0]
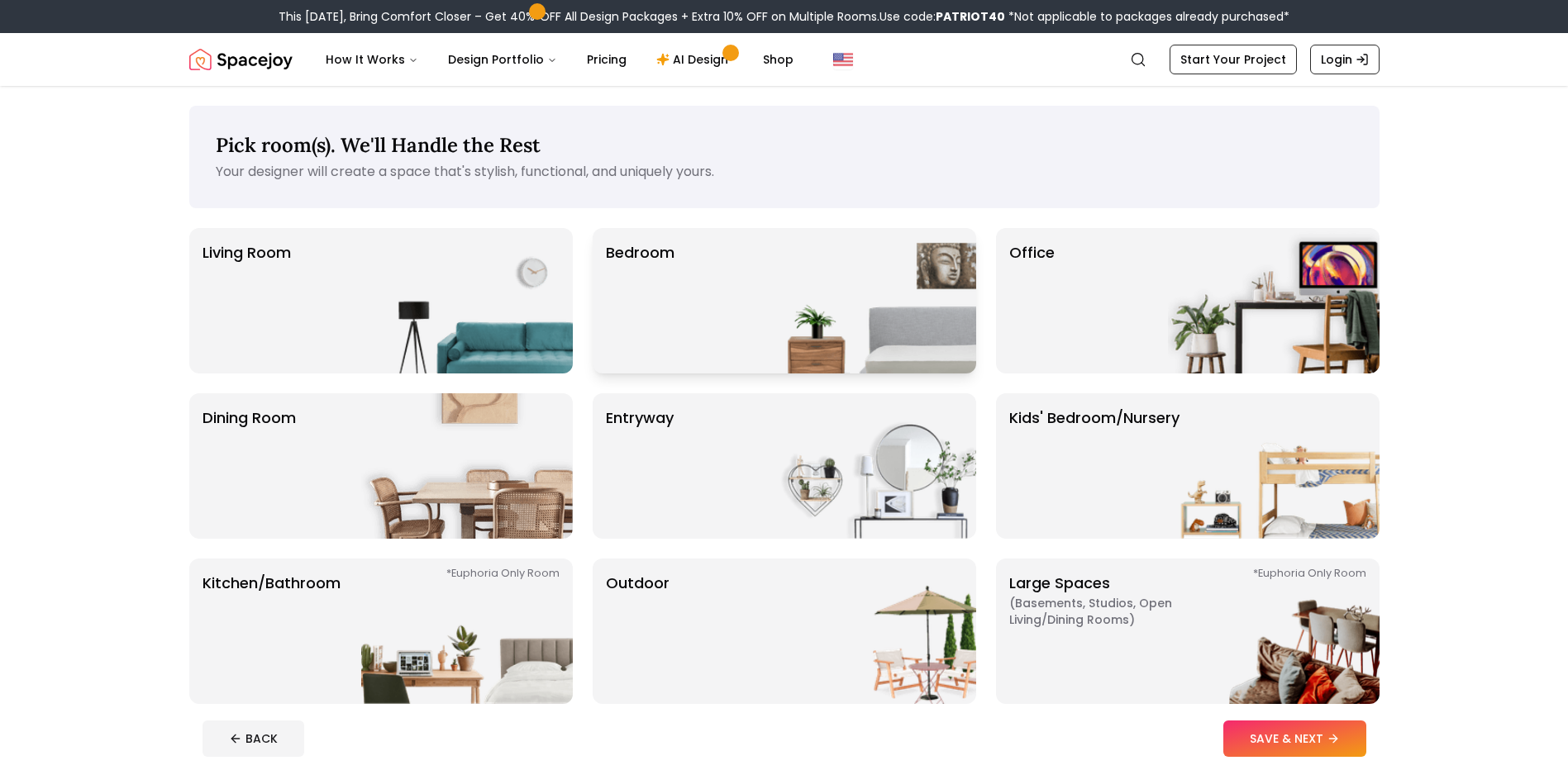
click at [872, 271] on img at bounding box center [871, 300] width 212 height 145
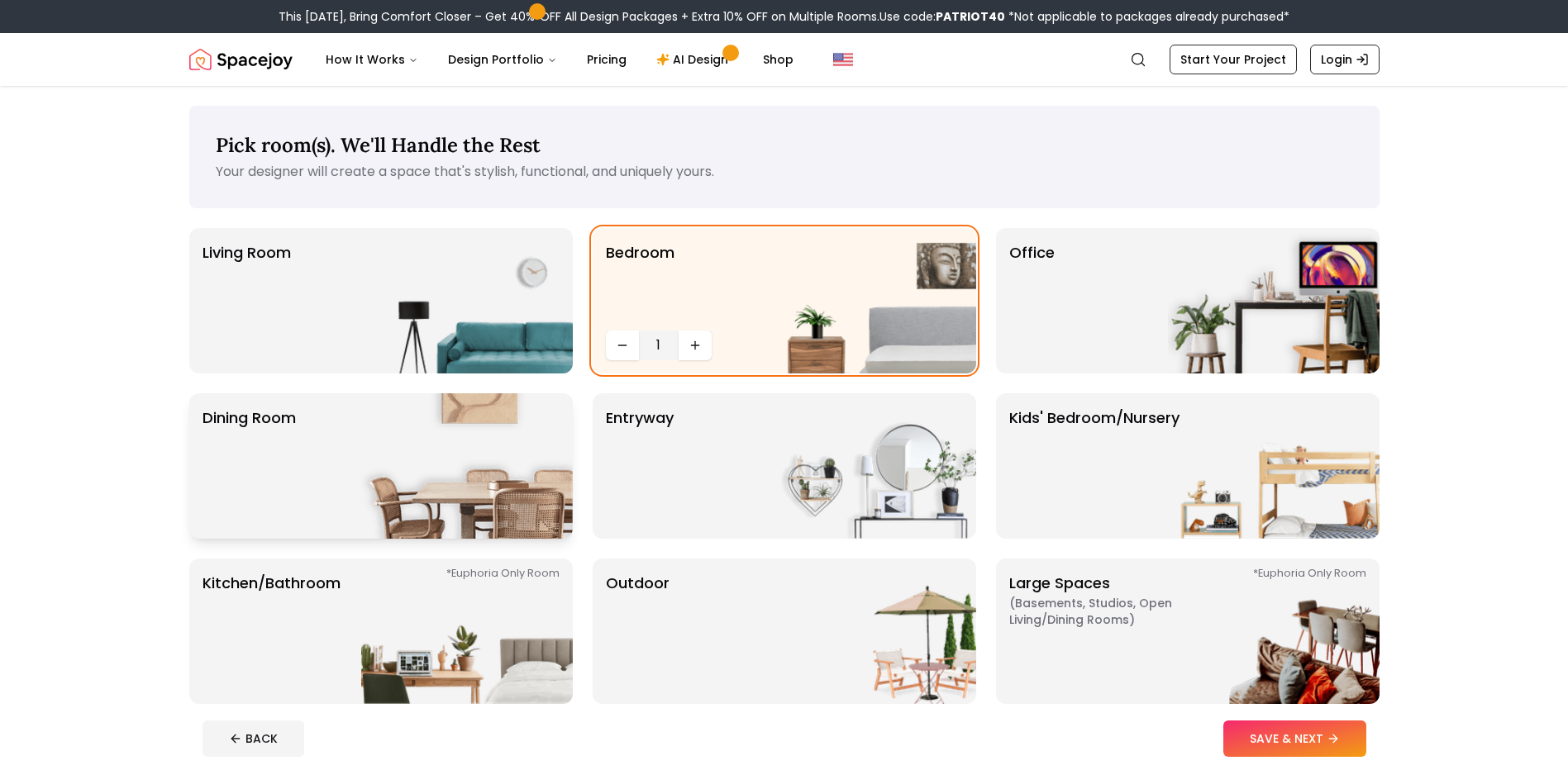
click at [506, 438] on img at bounding box center [466, 465] width 212 height 145
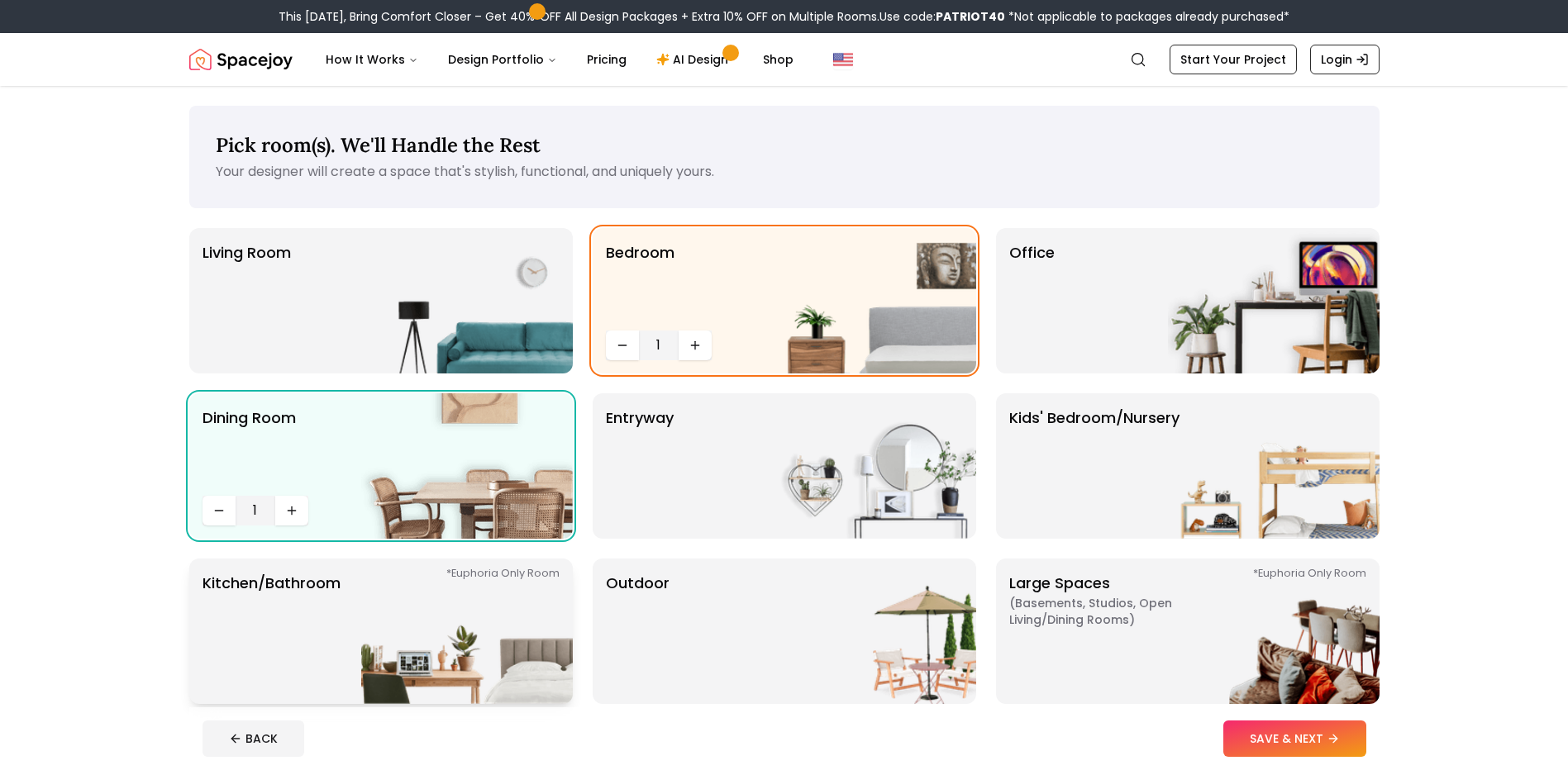
click at [466, 614] on img at bounding box center [466, 630] width 212 height 145
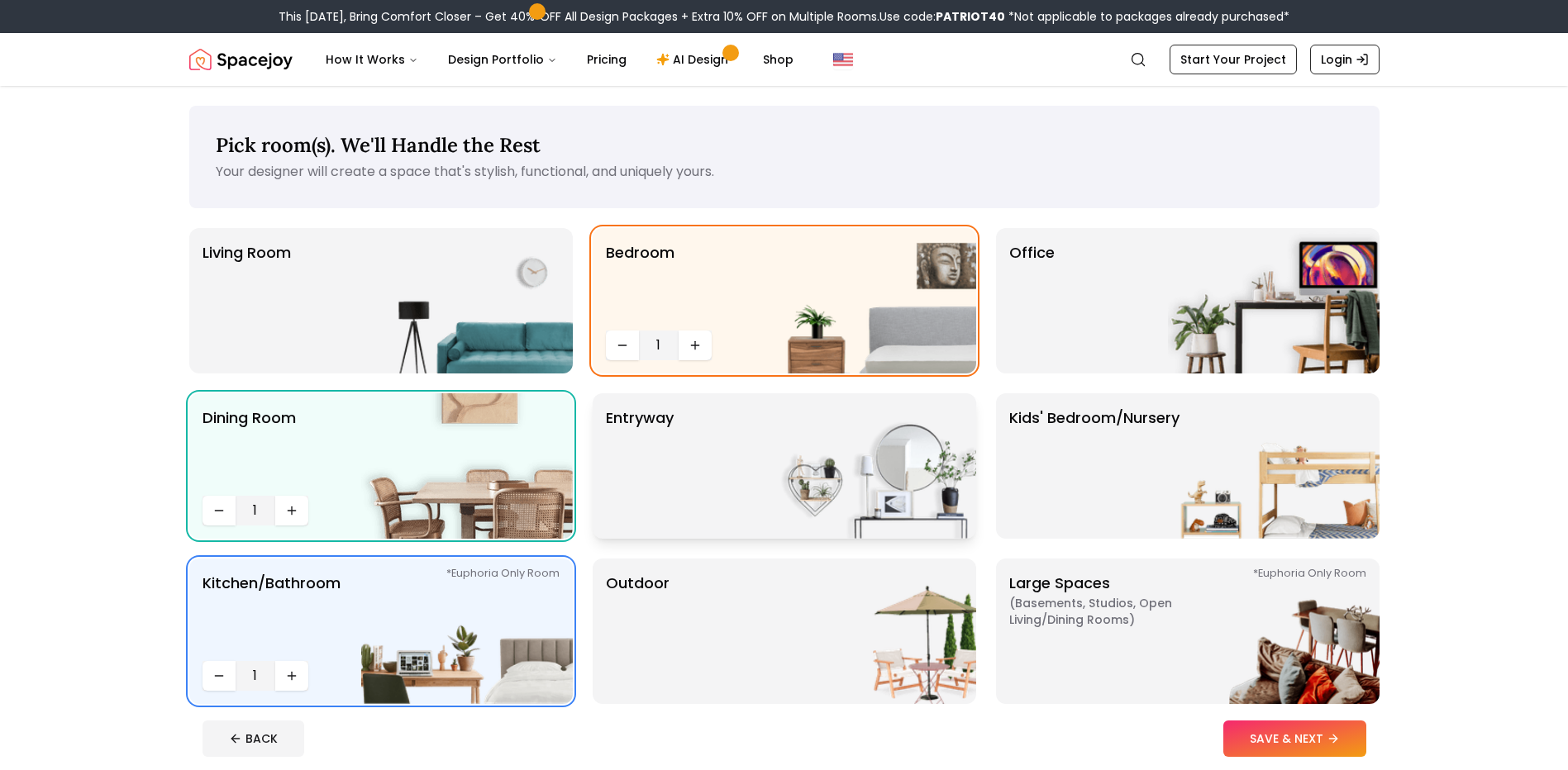
click at [825, 472] on img at bounding box center [871, 465] width 212 height 145
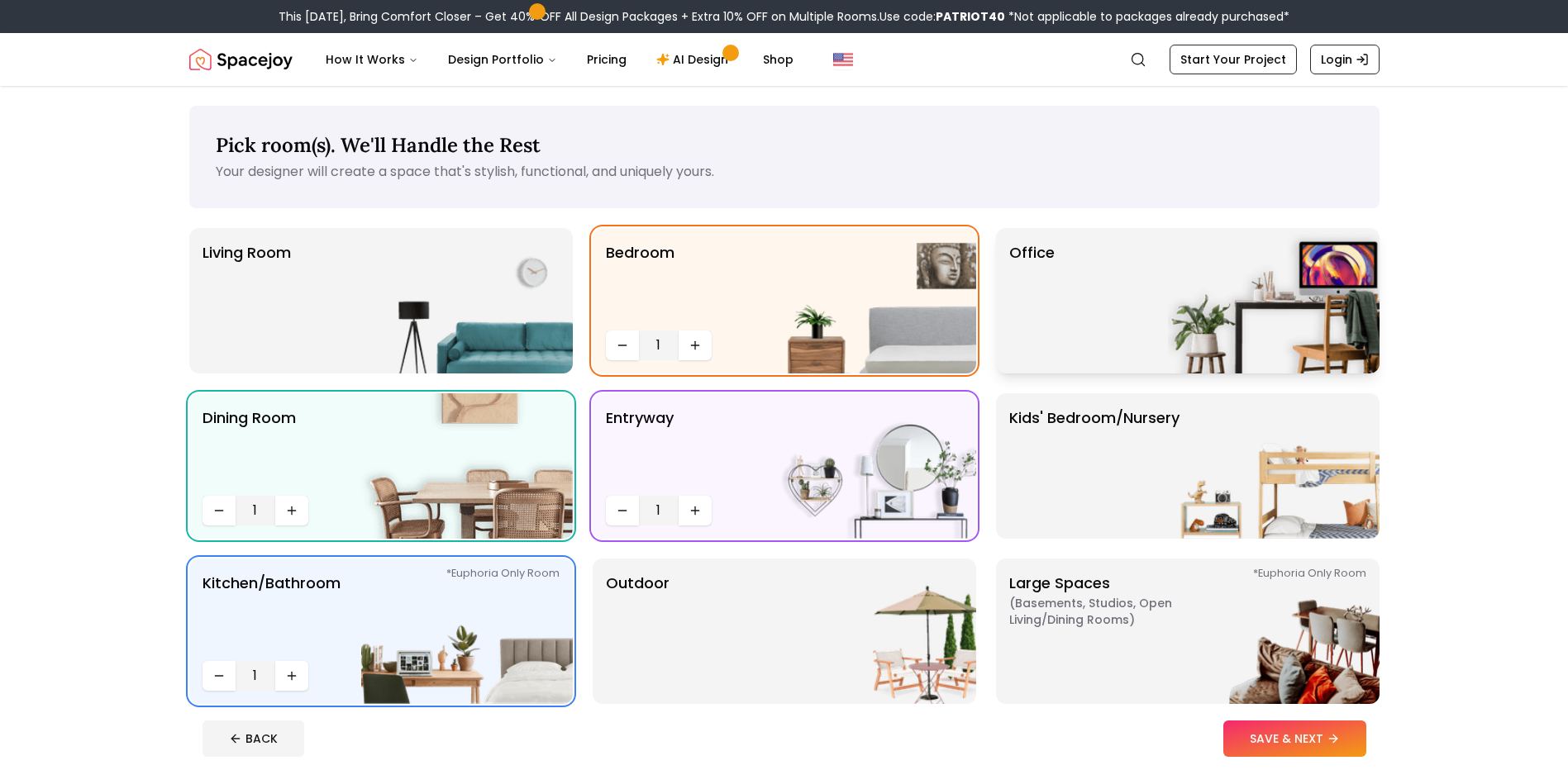
click at [1176, 326] on img at bounding box center [1274, 300] width 212 height 145
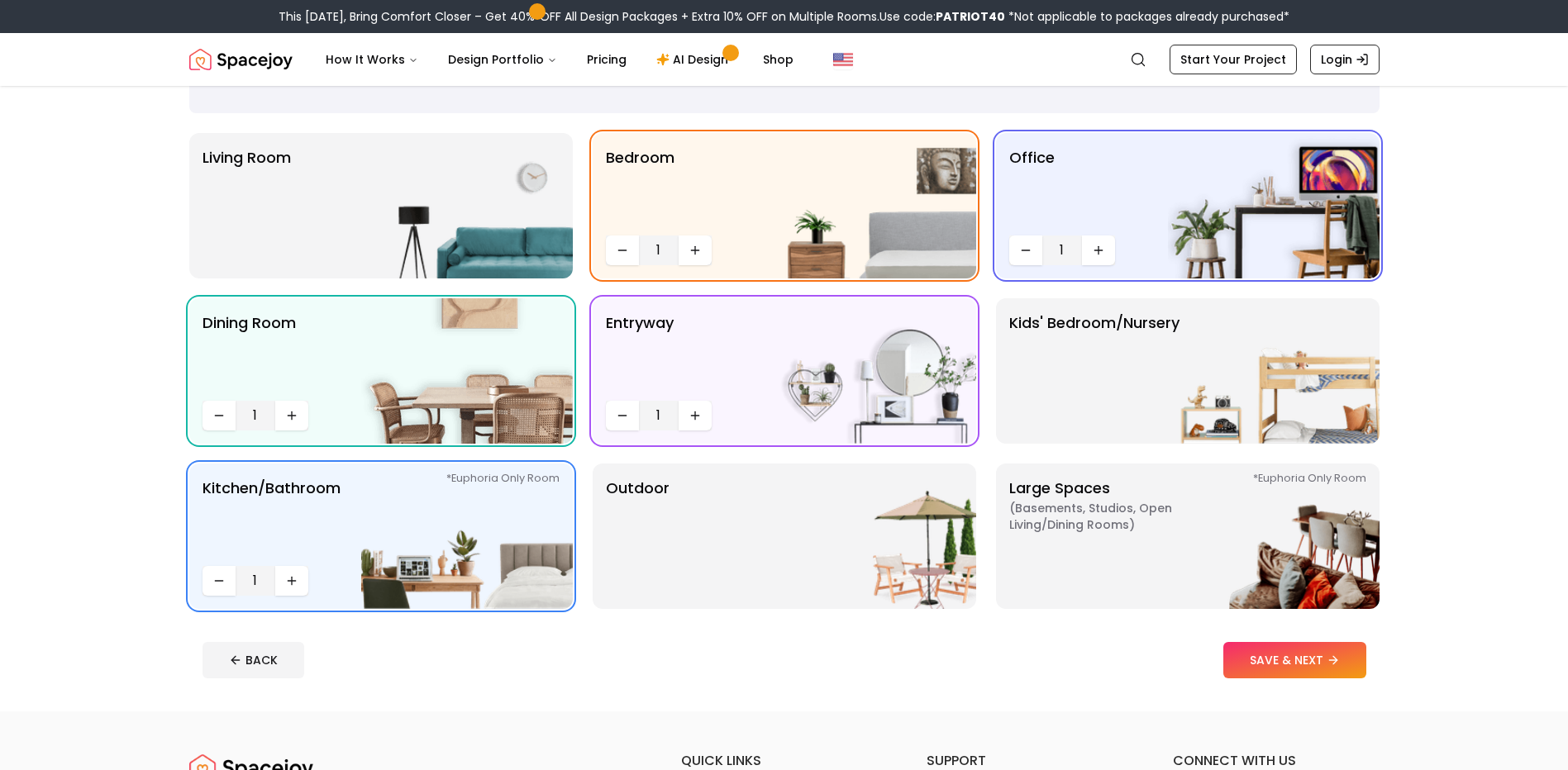
scroll to position [83, 0]
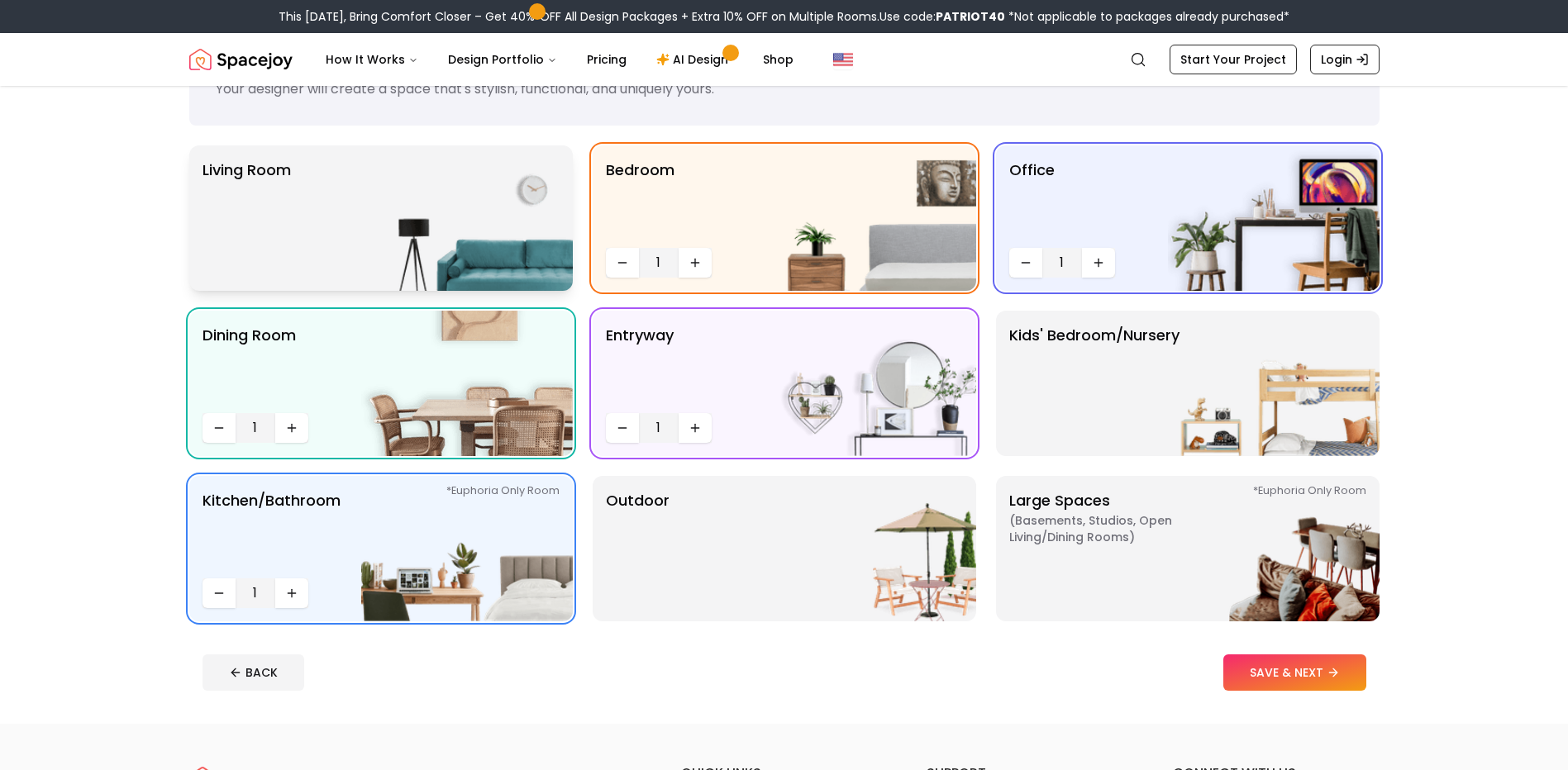
click at [520, 211] on img at bounding box center [466, 217] width 212 height 145
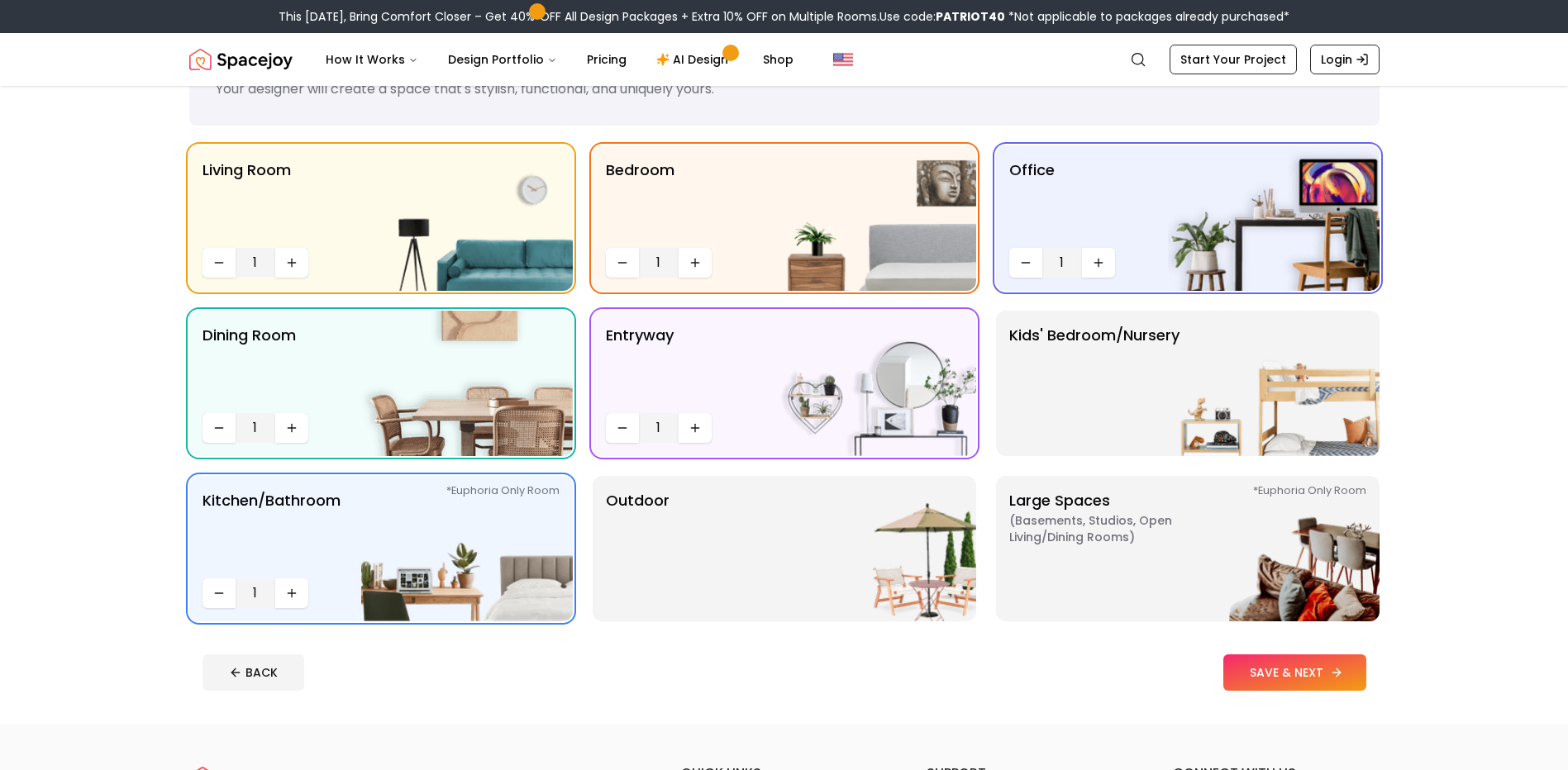
click at [1274, 670] on button "SAVE & NEXT" at bounding box center [1295, 673] width 143 height 36
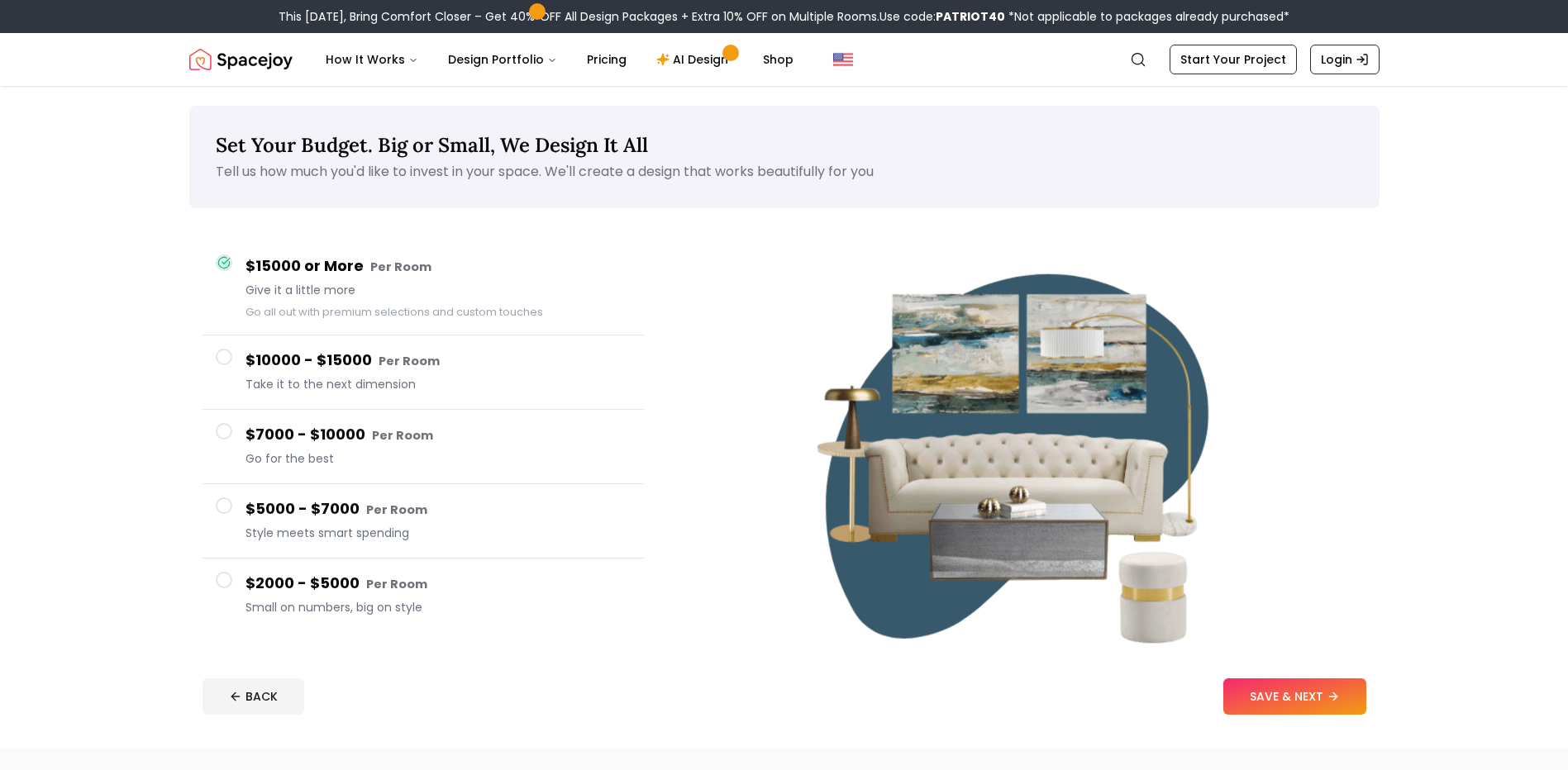
click at [383, 585] on small "Per Room" at bounding box center [397, 584] width 61 height 16
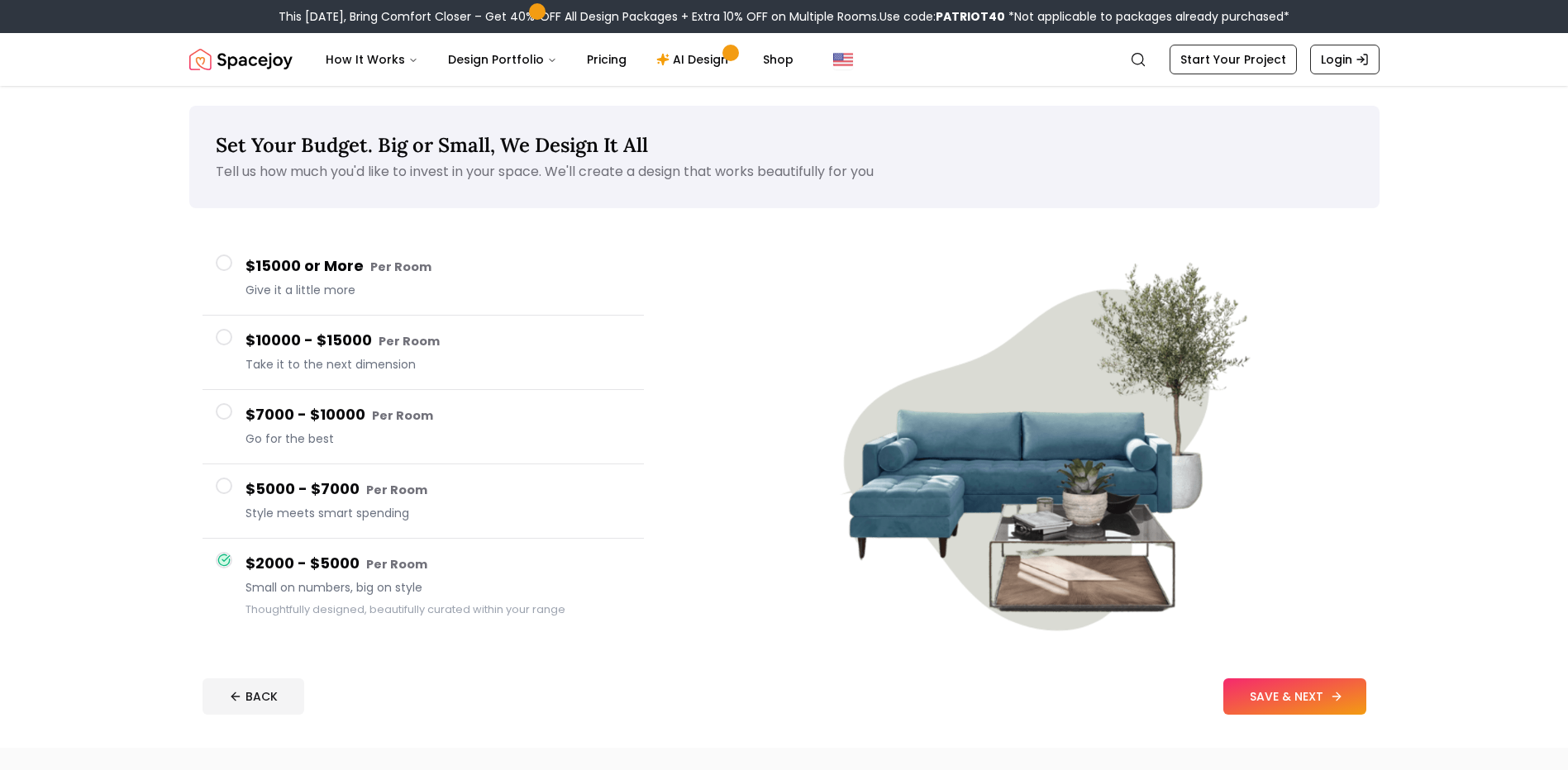
click at [1347, 693] on button "SAVE & NEXT" at bounding box center [1295, 696] width 143 height 36
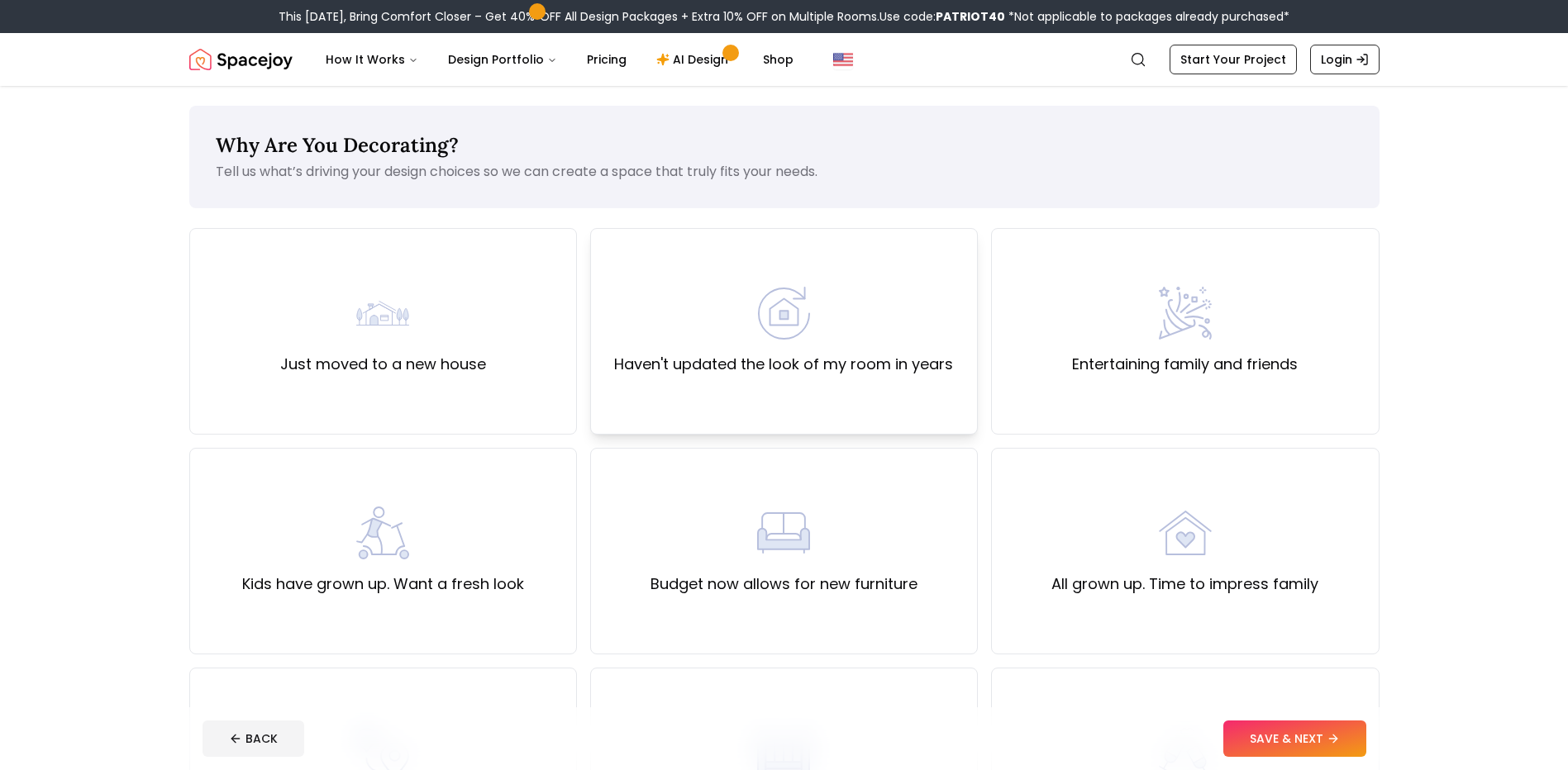
click at [843, 287] on div "Haven't updated the look of my room in years" at bounding box center [784, 331] width 339 height 89
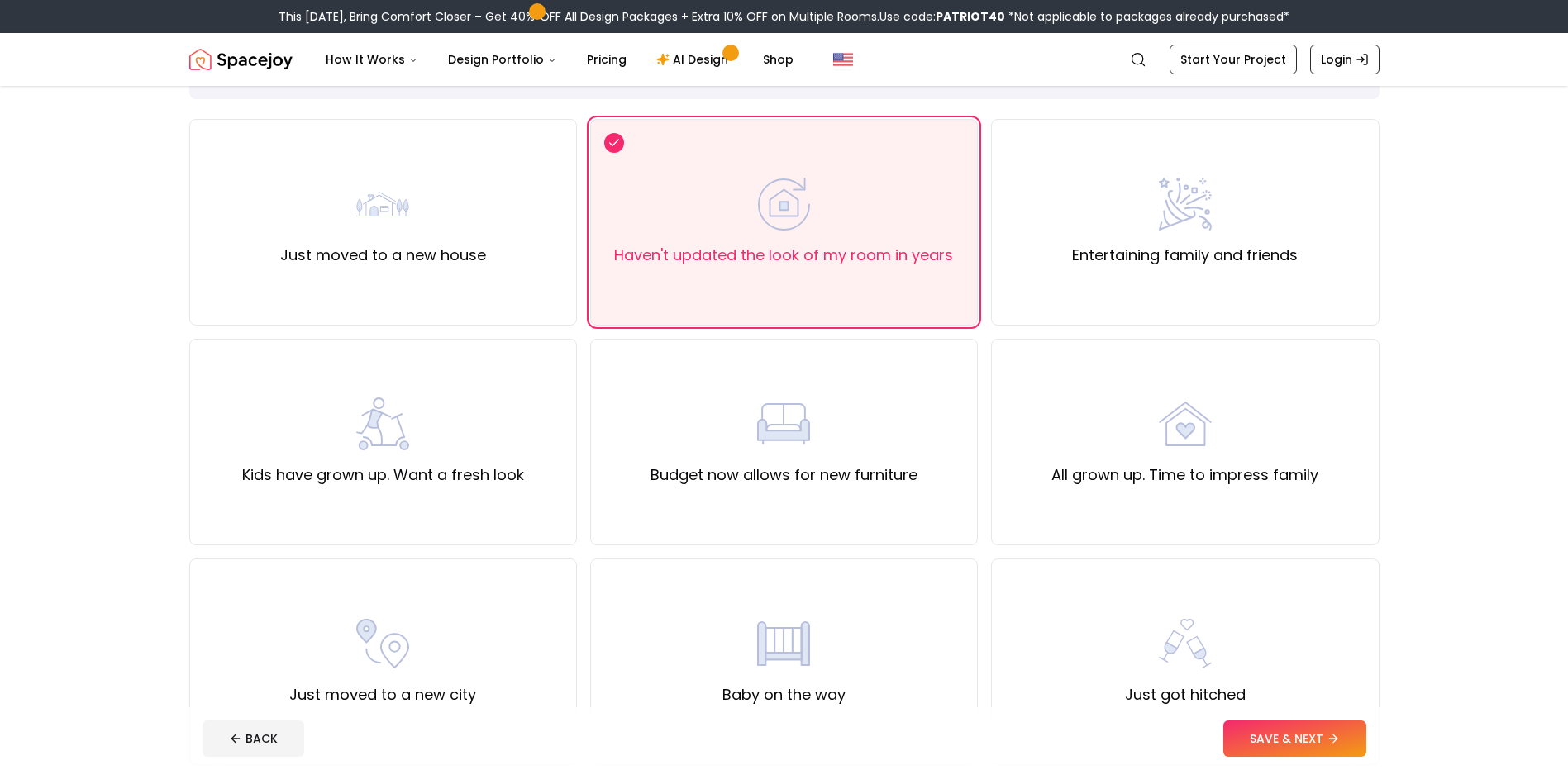
scroll to position [83, 0]
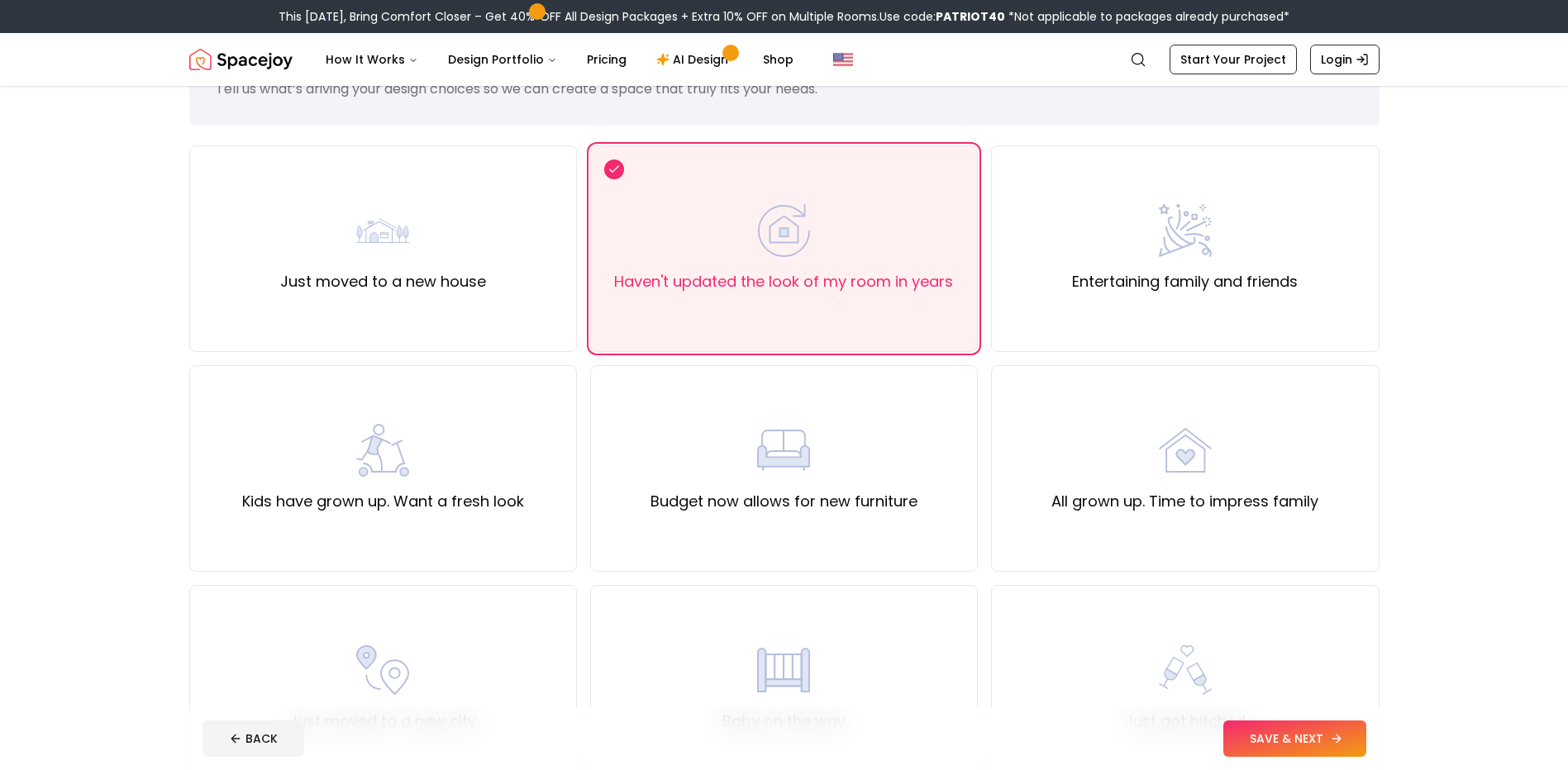
click at [1317, 737] on button "SAVE & NEXT" at bounding box center [1295, 738] width 143 height 36
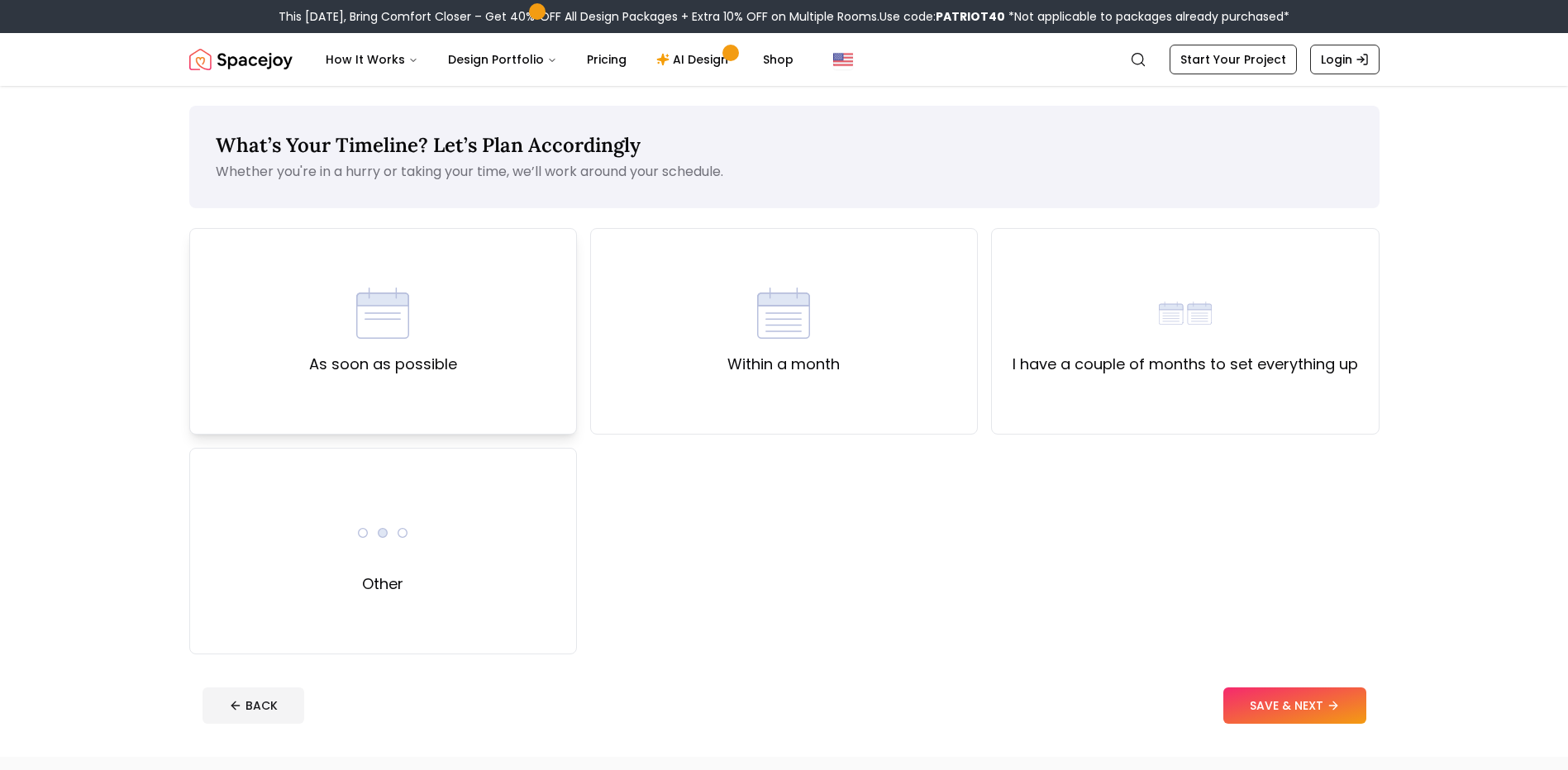
click at [463, 338] on div "As soon as possible" at bounding box center [383, 331] width 388 height 206
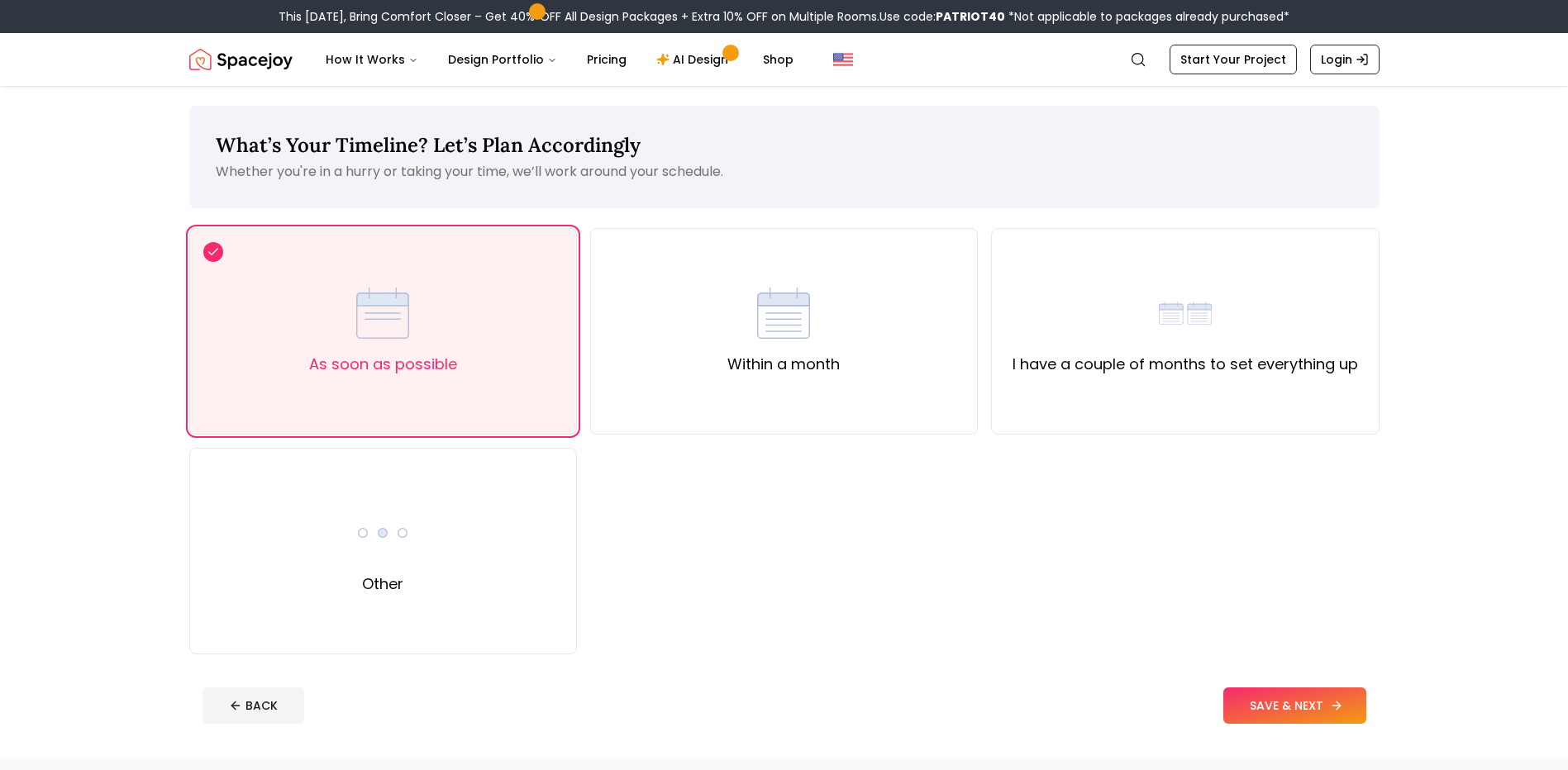
click at [1268, 703] on button "SAVE & NEXT" at bounding box center [1295, 705] width 143 height 36
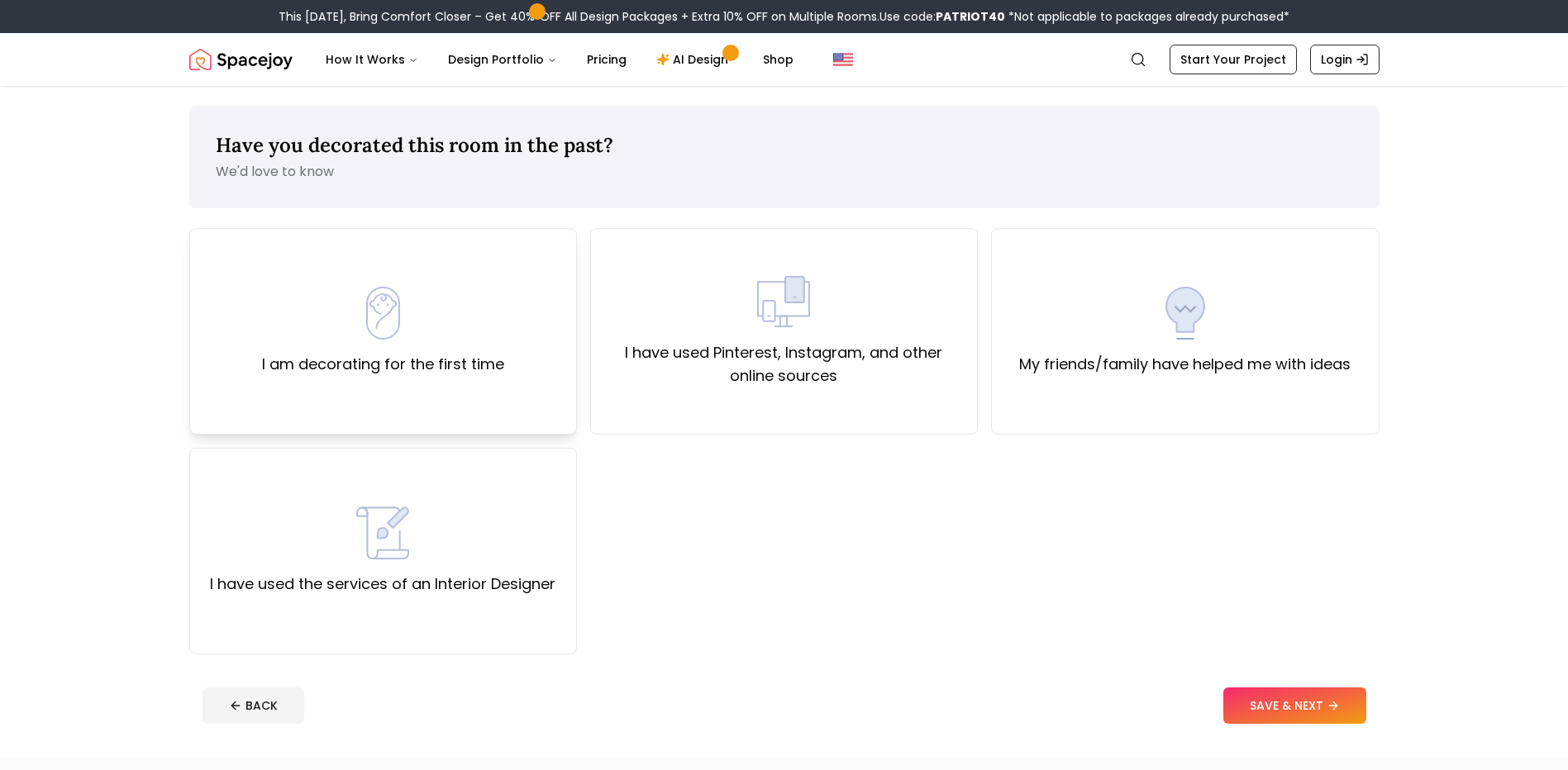
click at [533, 344] on div "I am decorating for the first time" at bounding box center [383, 331] width 388 height 206
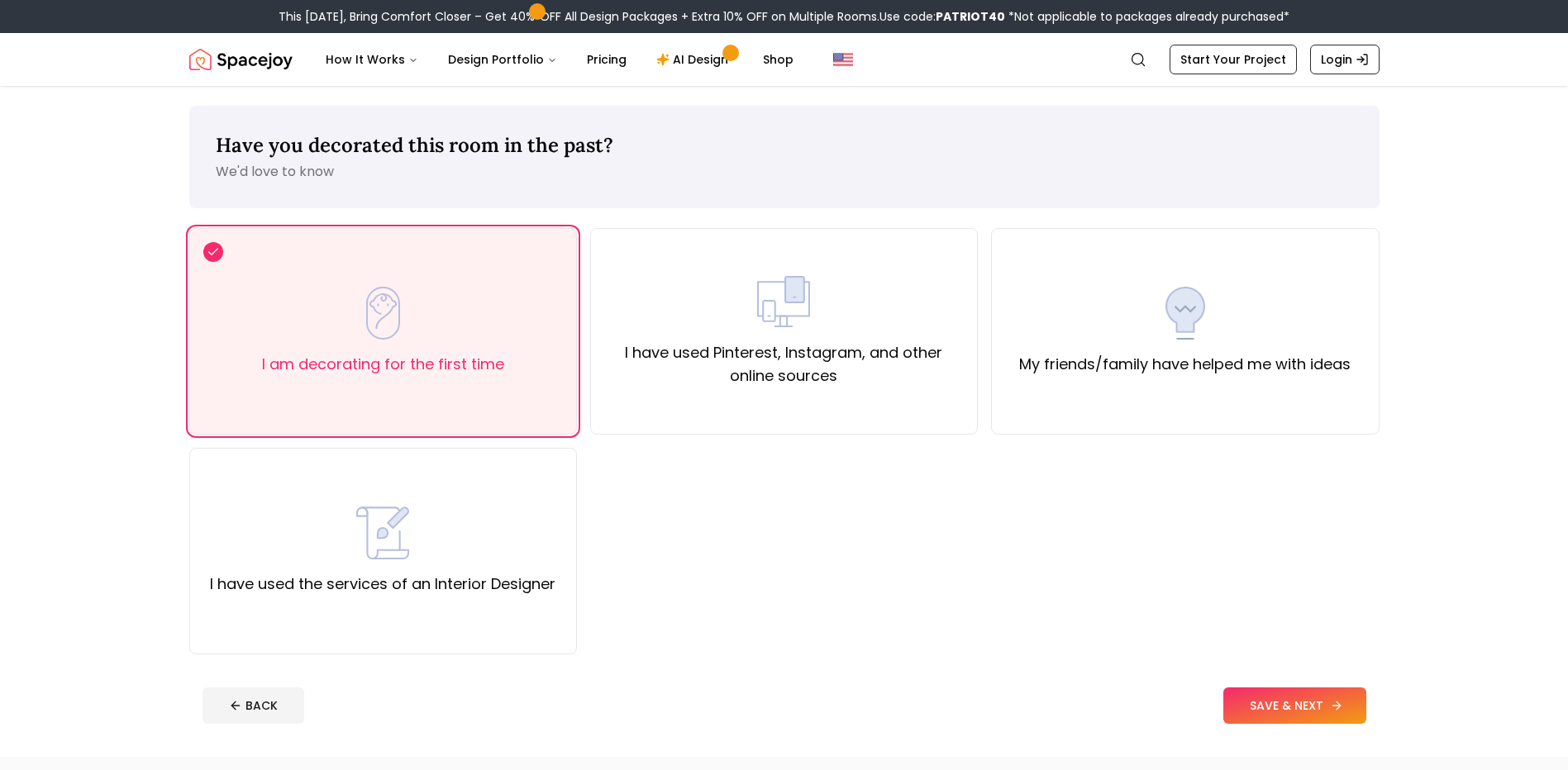
click at [1359, 709] on button "SAVE & NEXT" at bounding box center [1295, 705] width 143 height 36
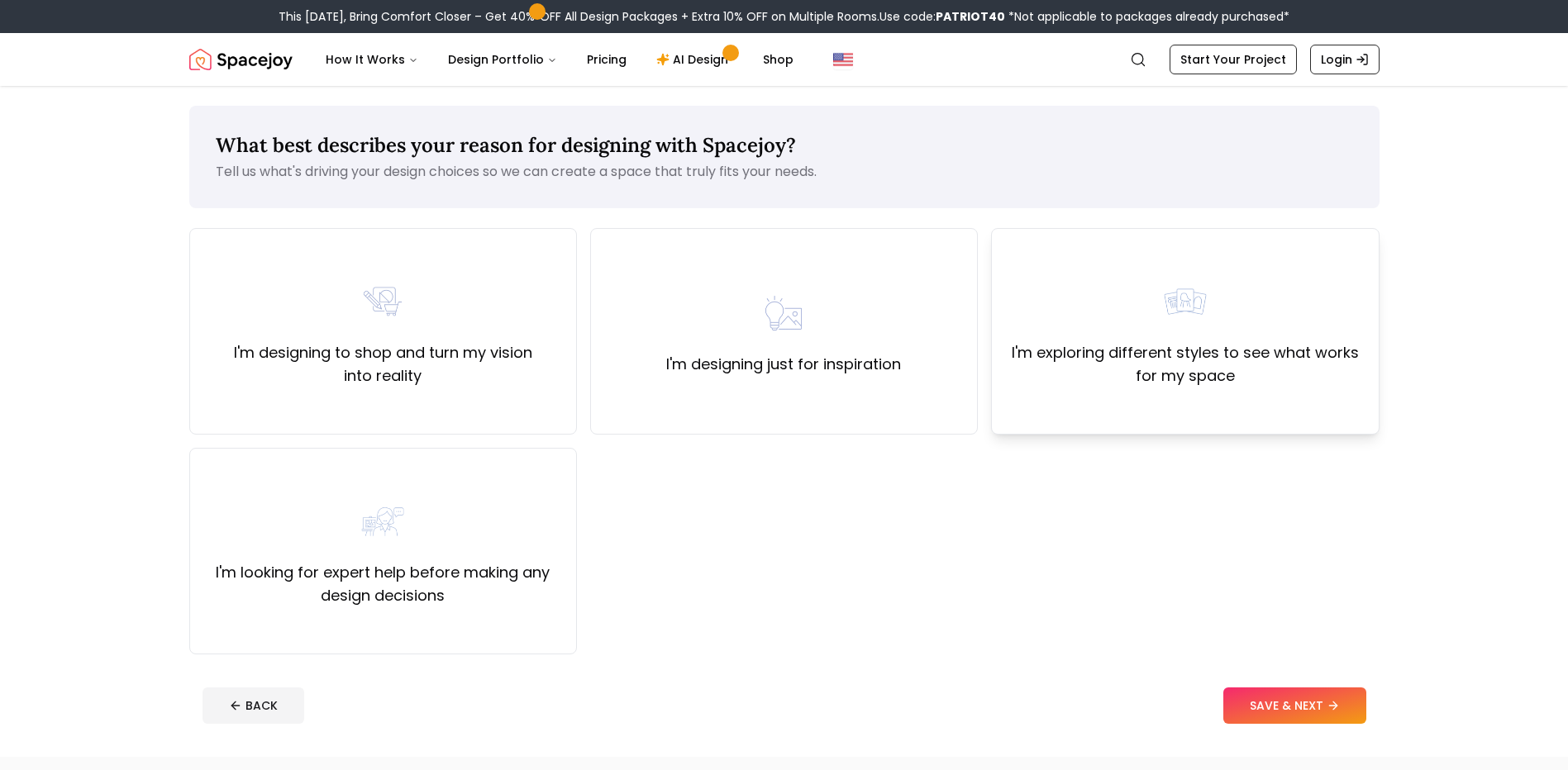
click at [1234, 411] on div "I'm exploring different styles to see what works for my space" at bounding box center [1185, 331] width 388 height 206
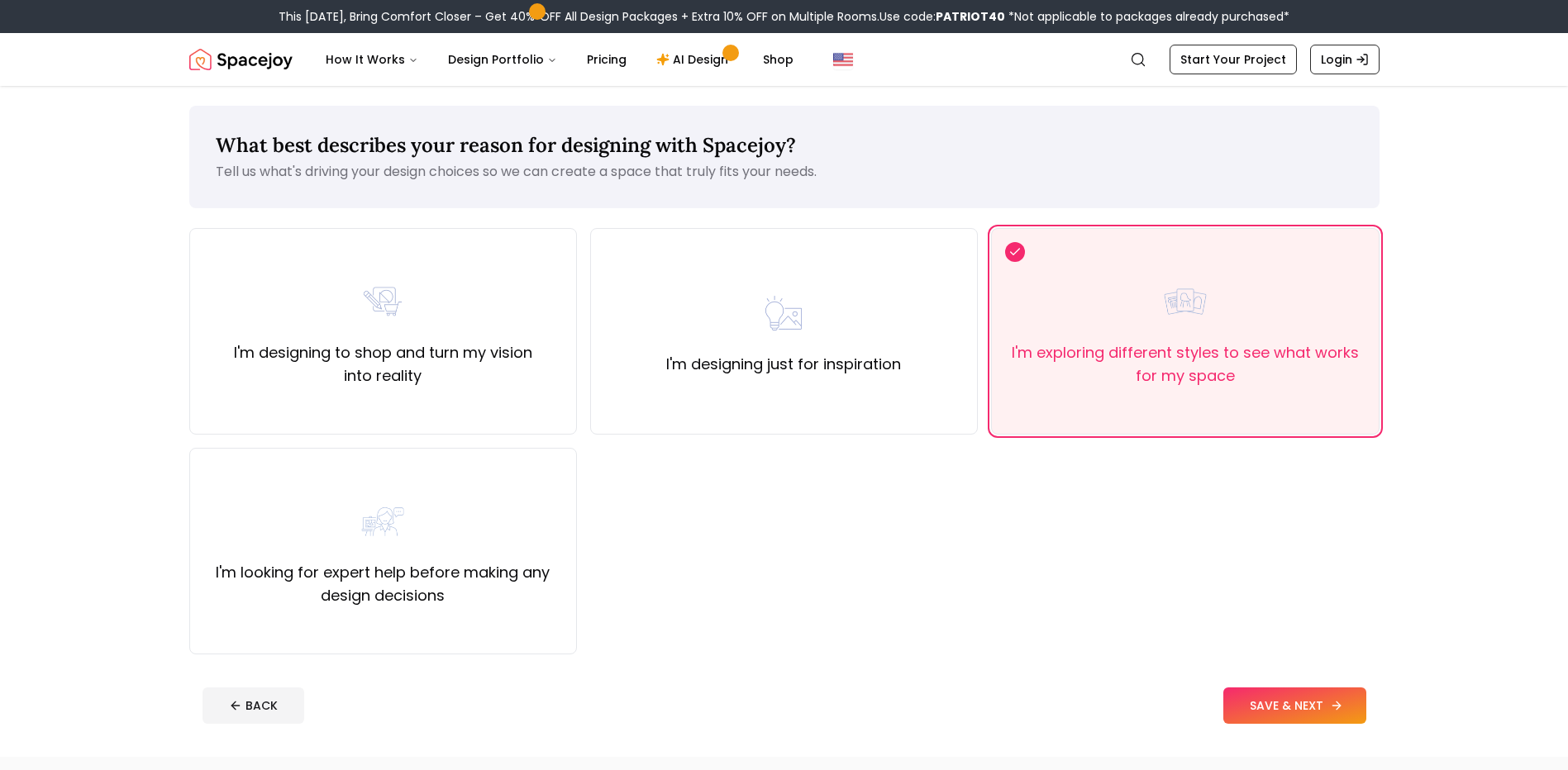
click at [1280, 701] on button "SAVE & NEXT" at bounding box center [1295, 705] width 143 height 36
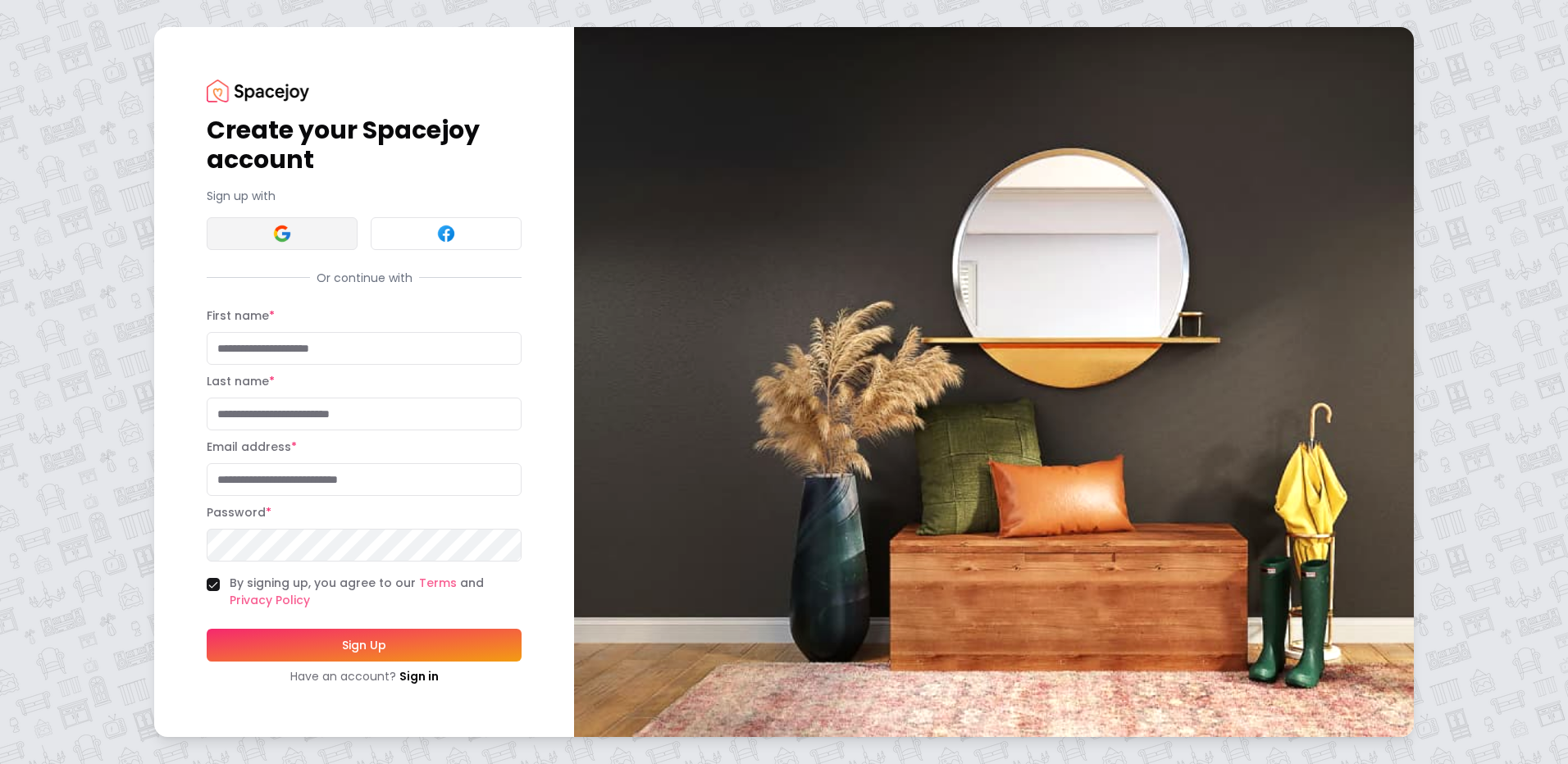
click at [312, 236] on button at bounding box center [282, 233] width 151 height 33
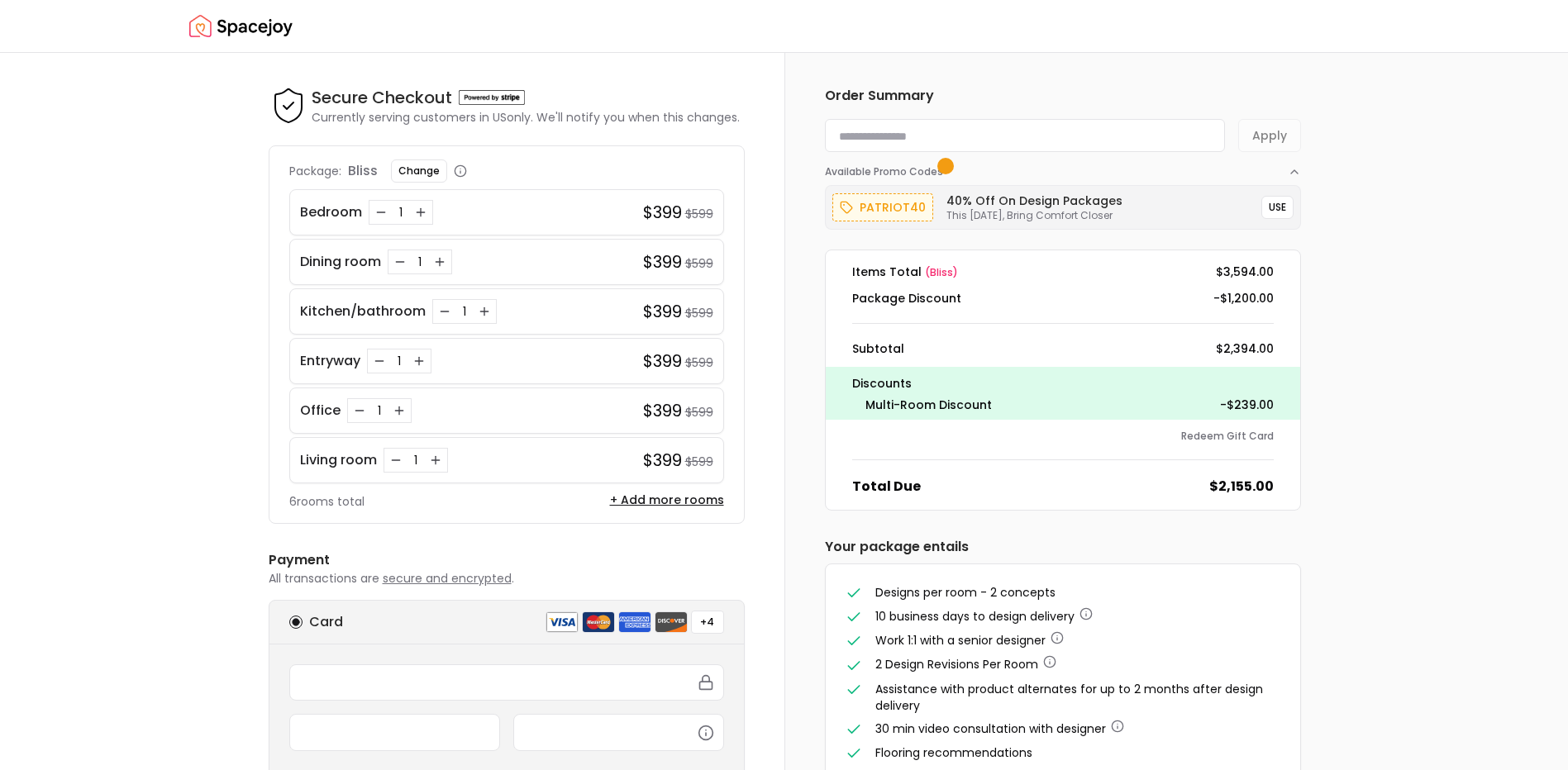
click at [263, 26] on img "Spacejoy" at bounding box center [241, 26] width 104 height 33
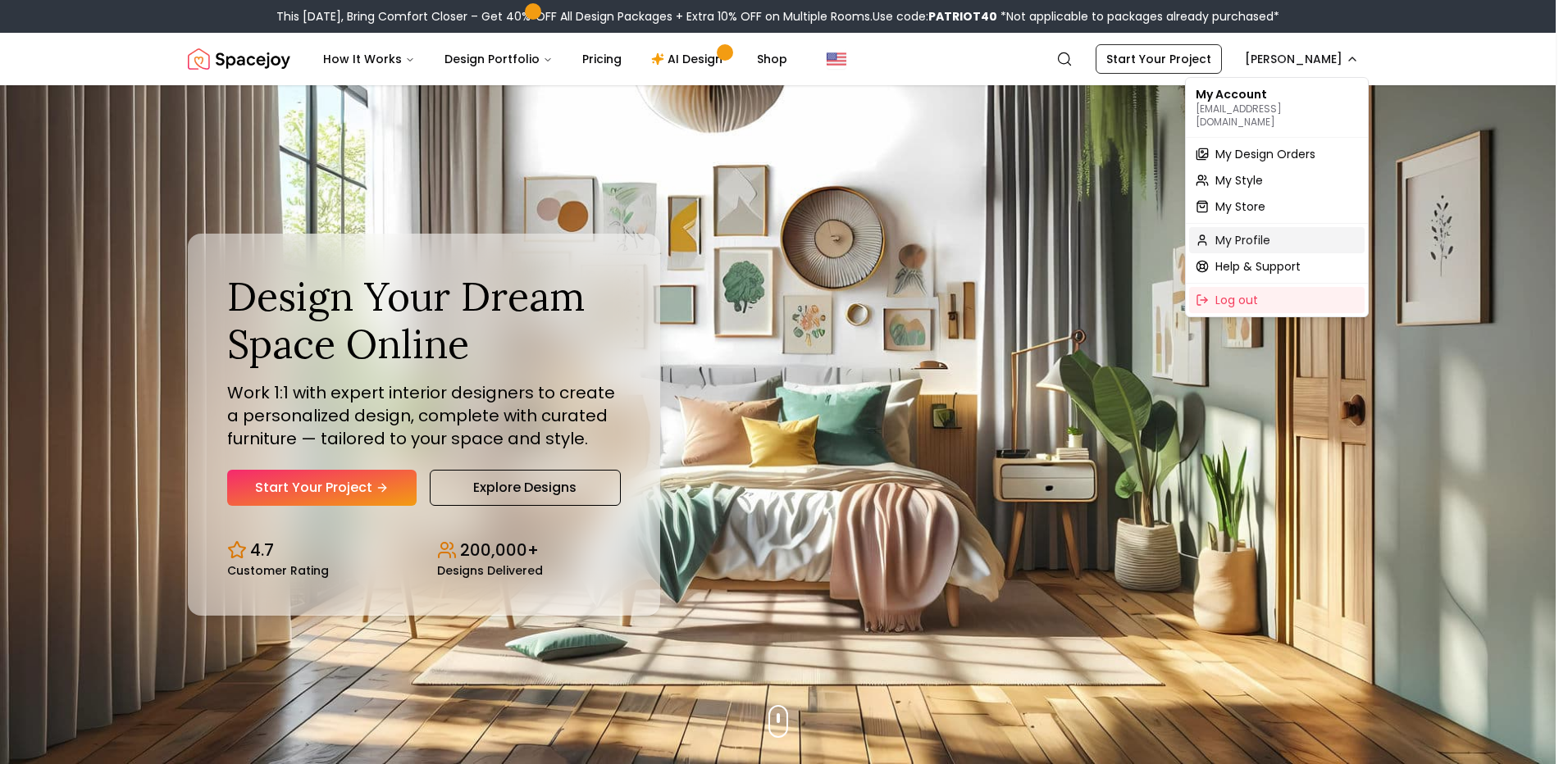
click at [1299, 230] on div "My Profile" at bounding box center [1277, 240] width 175 height 26
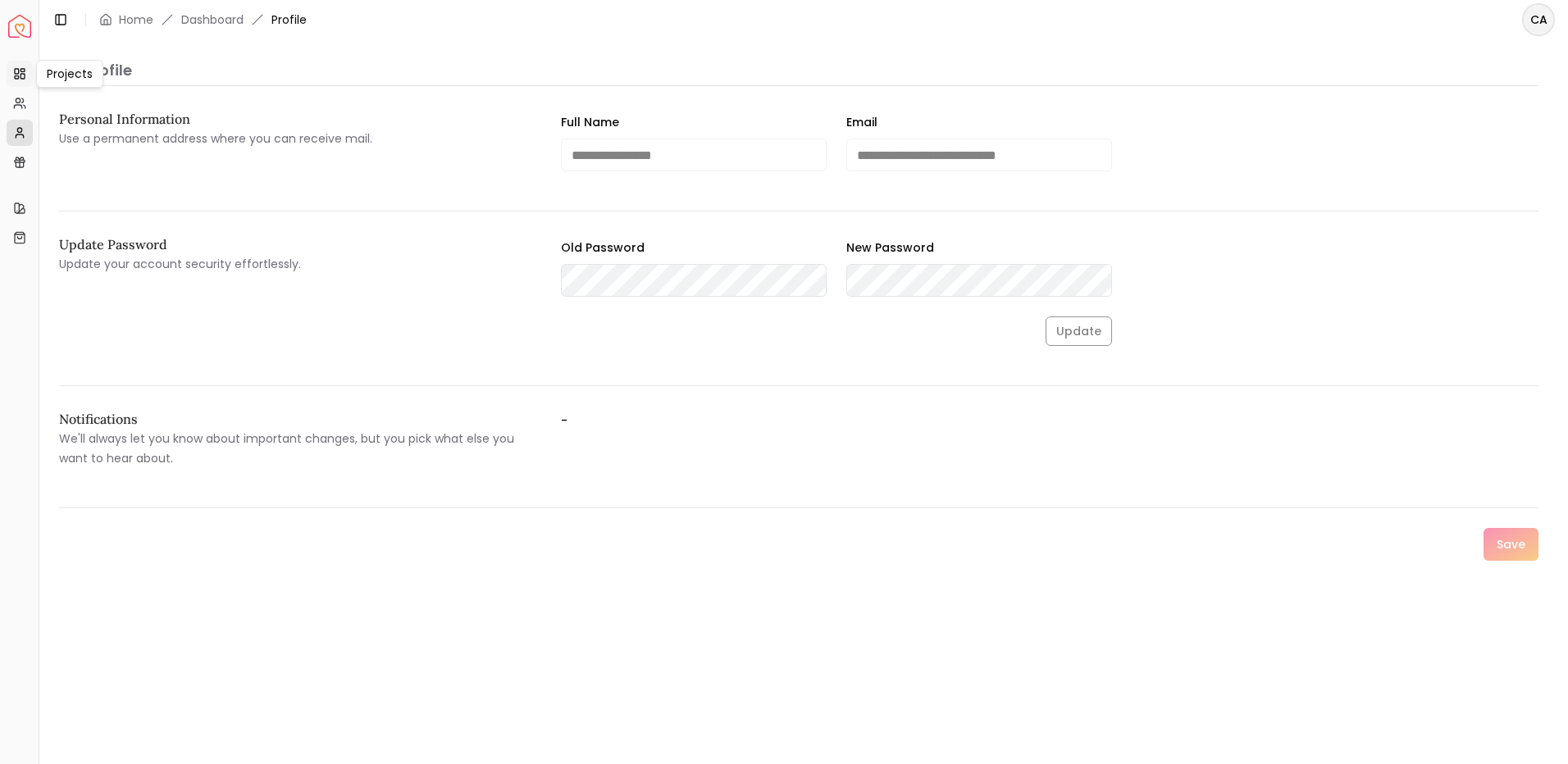
click at [24, 70] on rect at bounding box center [22, 70] width 4 height 3
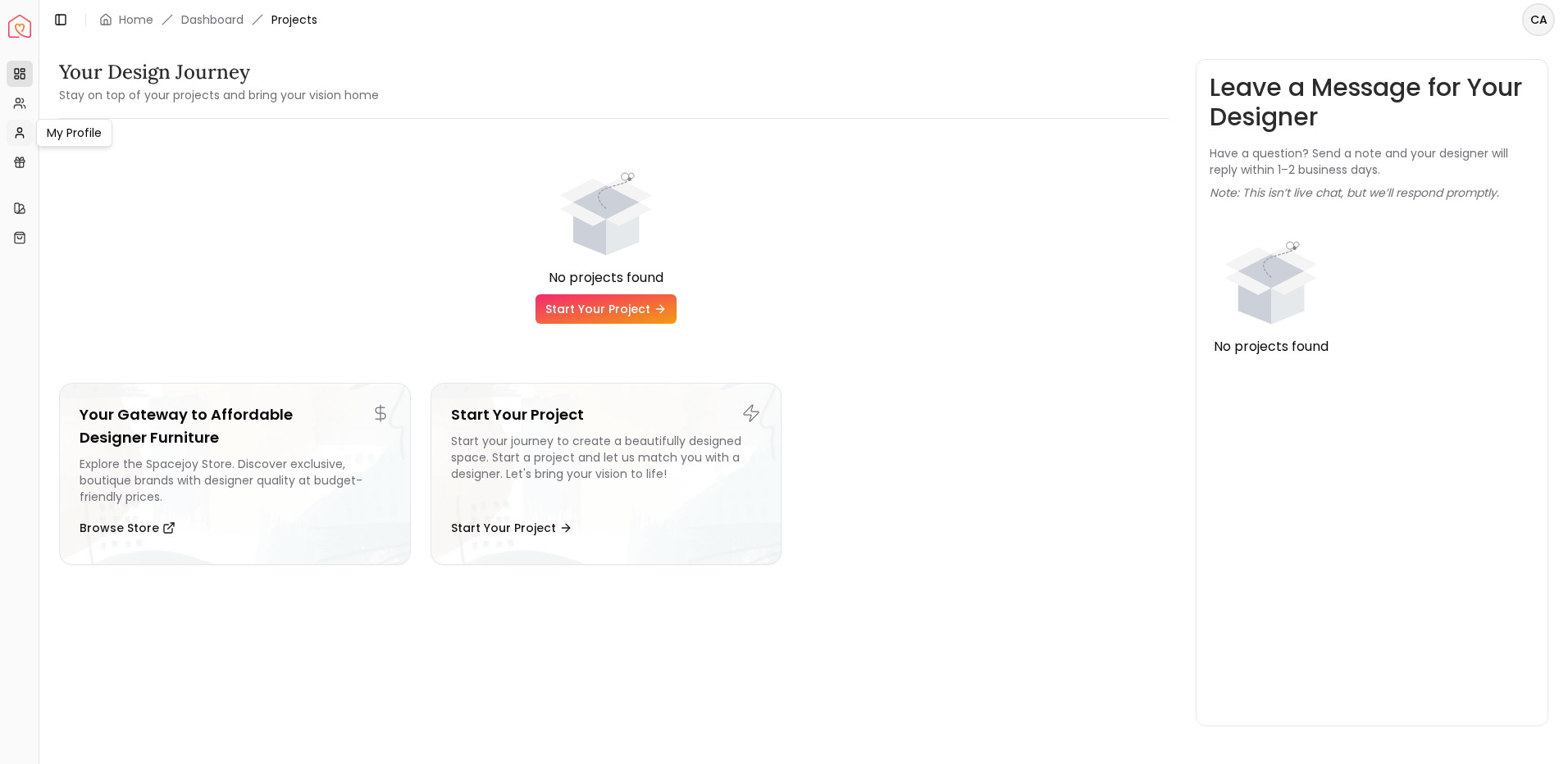
click at [26, 133] on link "My Profile" at bounding box center [19, 132] width 26 height 26
